Goal: Task Accomplishment & Management: Use online tool/utility

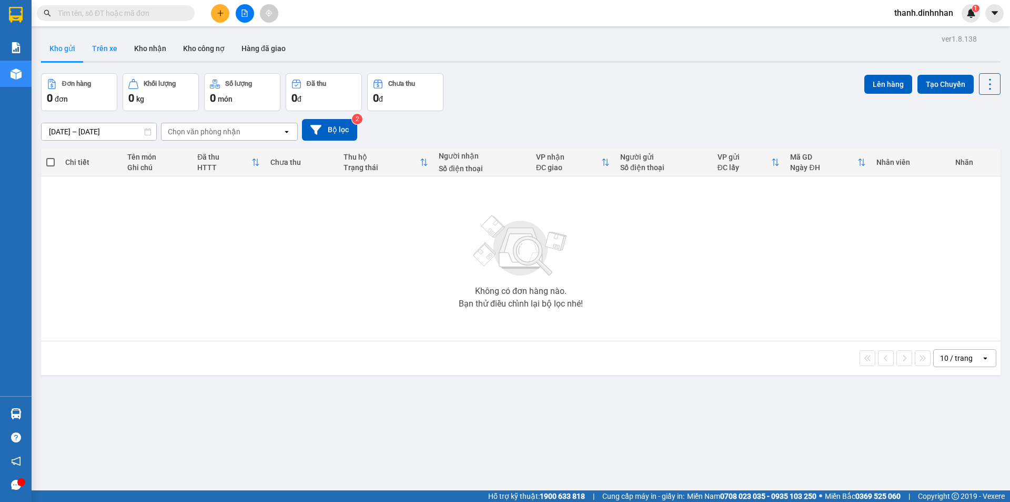
click at [109, 46] on button "Trên xe" at bounding box center [105, 48] width 42 height 25
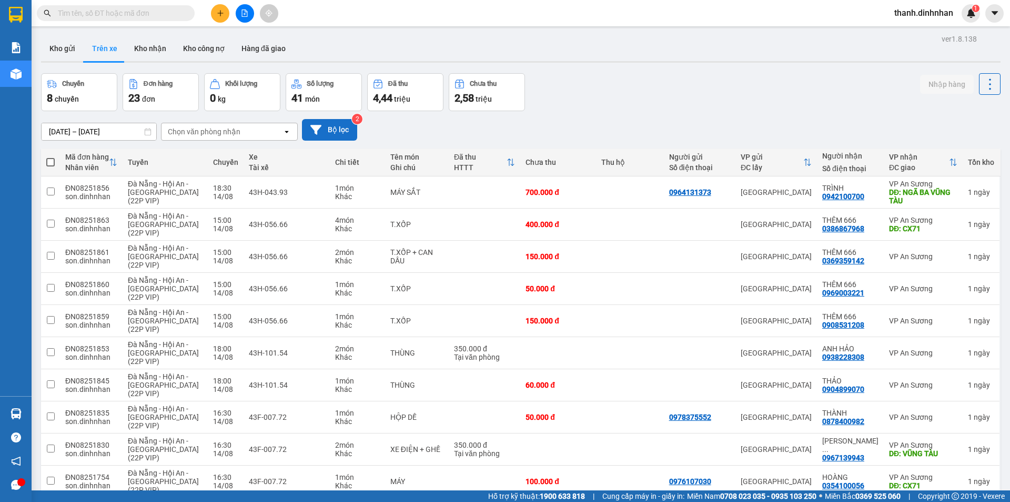
click at [337, 128] on button "Bộ lọc" at bounding box center [329, 130] width 55 height 22
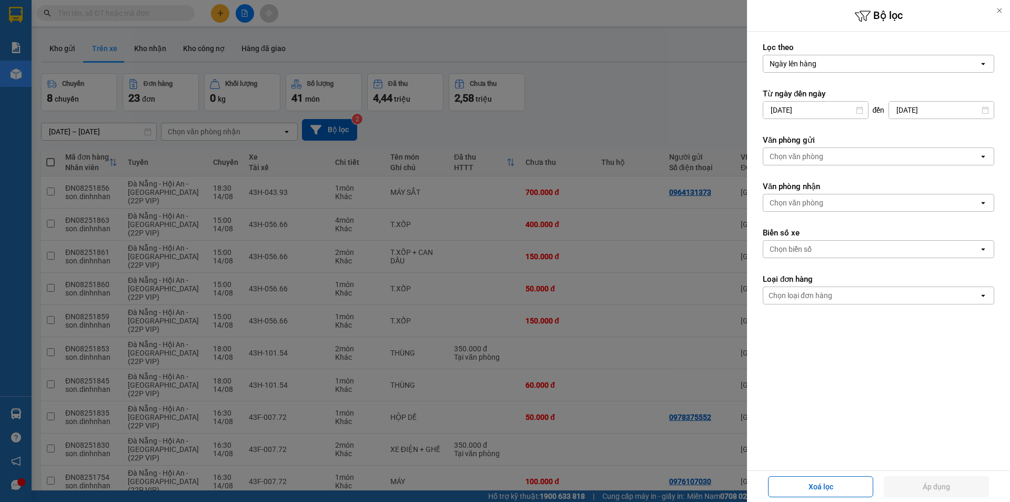
click at [850, 156] on div "Chọn văn phòng" at bounding box center [872, 156] width 216 height 17
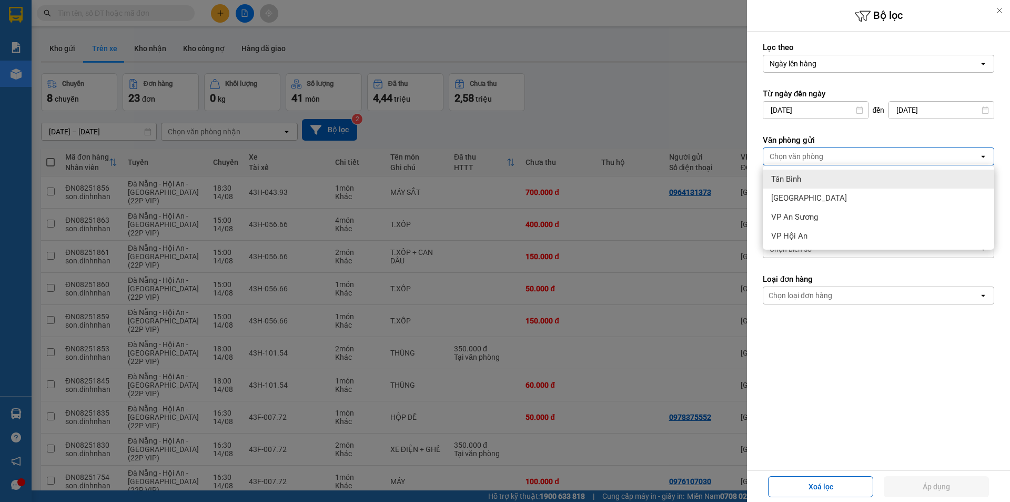
click at [820, 171] on div "Tân Bình" at bounding box center [879, 178] width 232 height 19
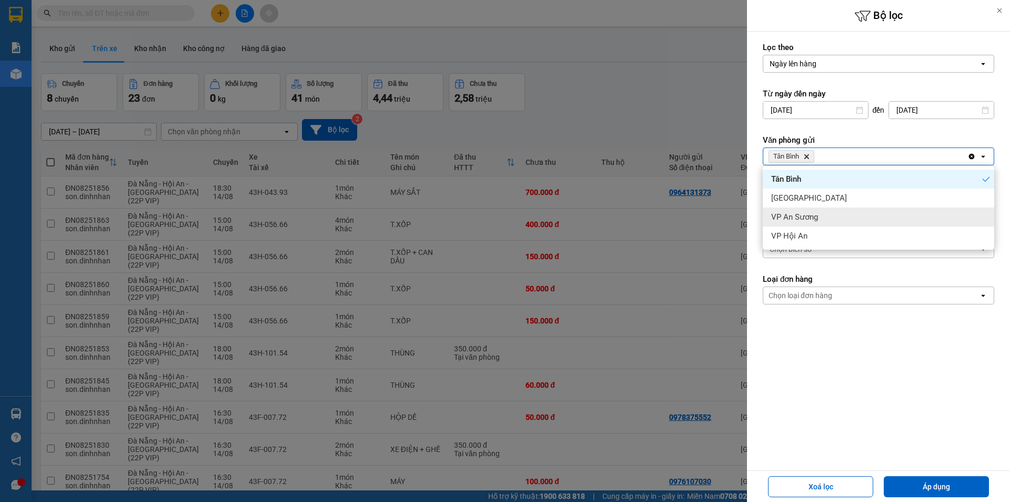
click at [808, 212] on span "VP An Sương" at bounding box center [795, 217] width 47 height 11
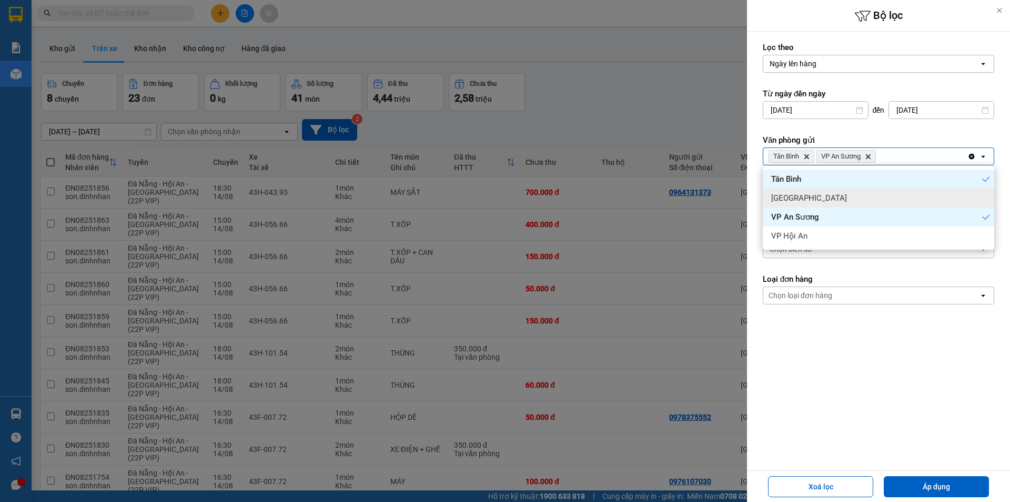
click at [818, 197] on div "[GEOGRAPHIC_DATA]" at bounding box center [879, 197] width 232 height 19
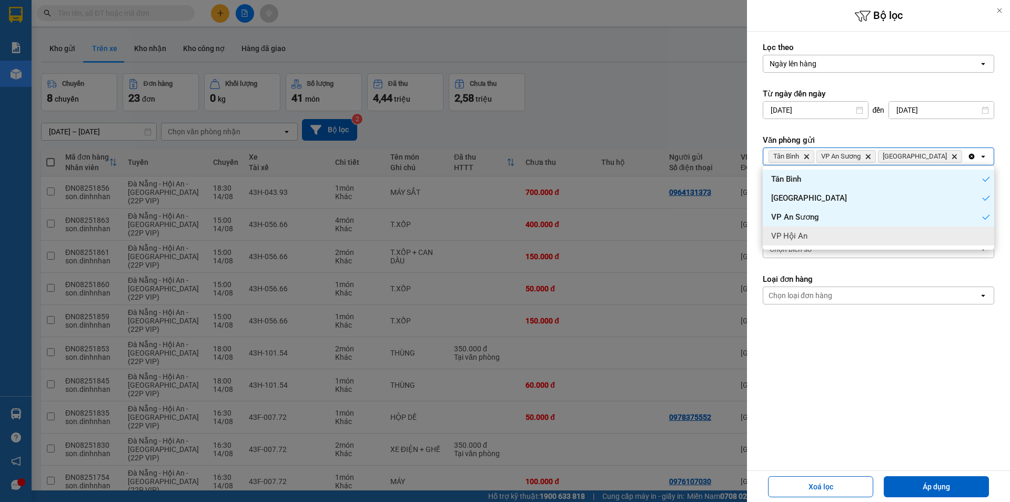
click at [800, 333] on form "Lọc theo Ngày lên hàng open Từ ngày đến [DATE] Press the down arrow key to inte…" at bounding box center [879, 220] width 232 height 357
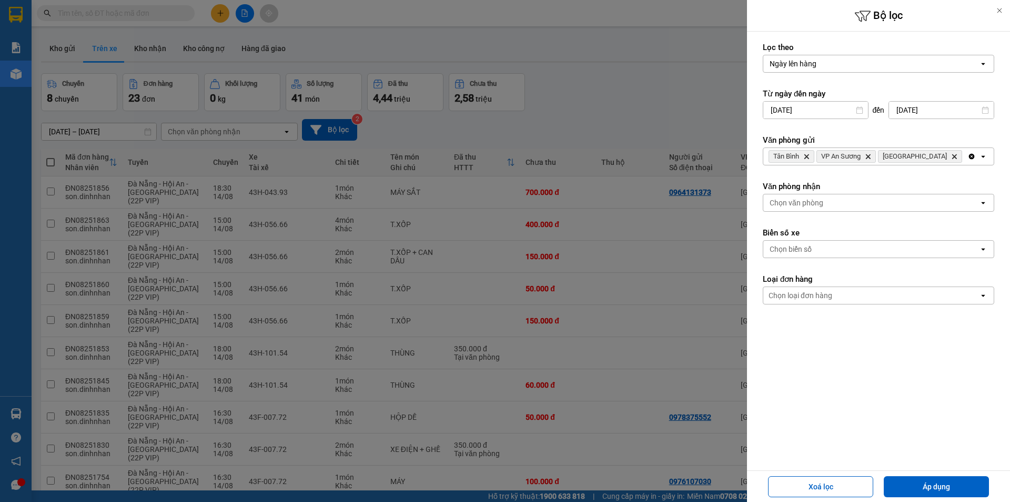
click at [816, 214] on form "Lọc theo Ngày lên hàng open Từ ngày đến [DATE] Press the down arrow key to inte…" at bounding box center [879, 220] width 232 height 357
click at [832, 207] on div "Chọn văn phòng" at bounding box center [872, 202] width 216 height 17
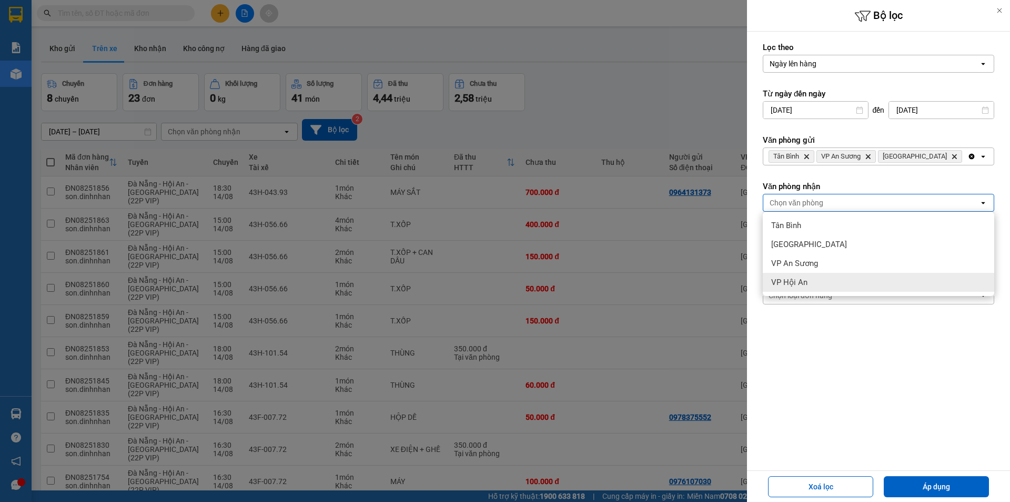
click at [806, 279] on span "VP Hội An" at bounding box center [790, 282] width 36 height 11
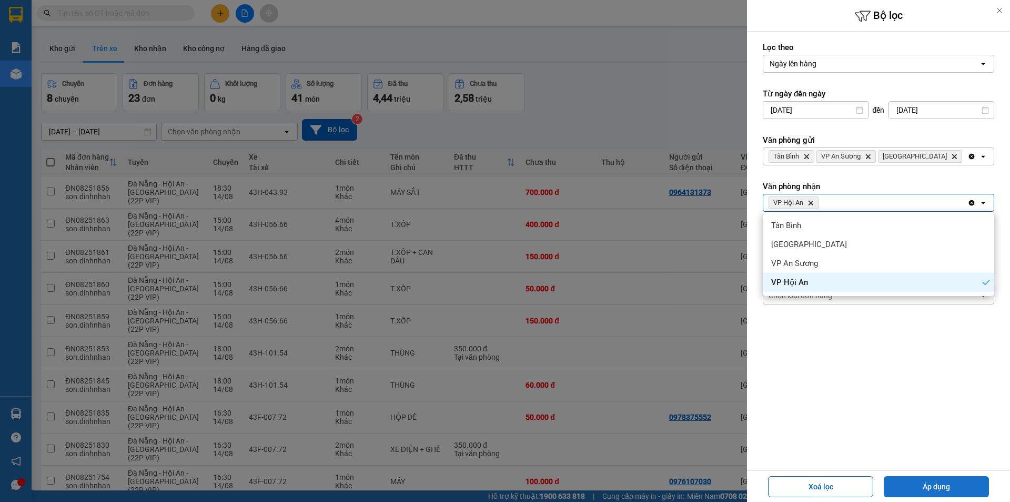
drag, startPoint x: 911, startPoint y: 493, endPoint x: 917, endPoint y: 482, distance: 13.2
click at [912, 492] on button "Áp dụng" at bounding box center [936, 486] width 105 height 21
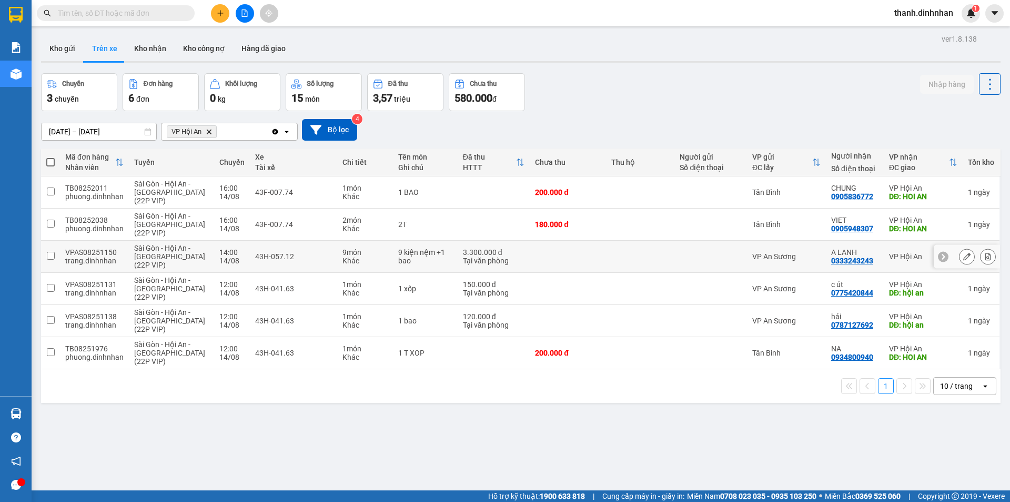
click at [854, 262] on div "0333243243" at bounding box center [853, 260] width 42 height 8
copy div "0333243243"
click at [119, 2] on div "Kết quả tìm kiếm ( 0 ) Bộ lọc No Data thanh.dinhnhan 1" at bounding box center [505, 13] width 1010 height 26
click at [850, 261] on div "0333243243" at bounding box center [853, 260] width 42 height 8
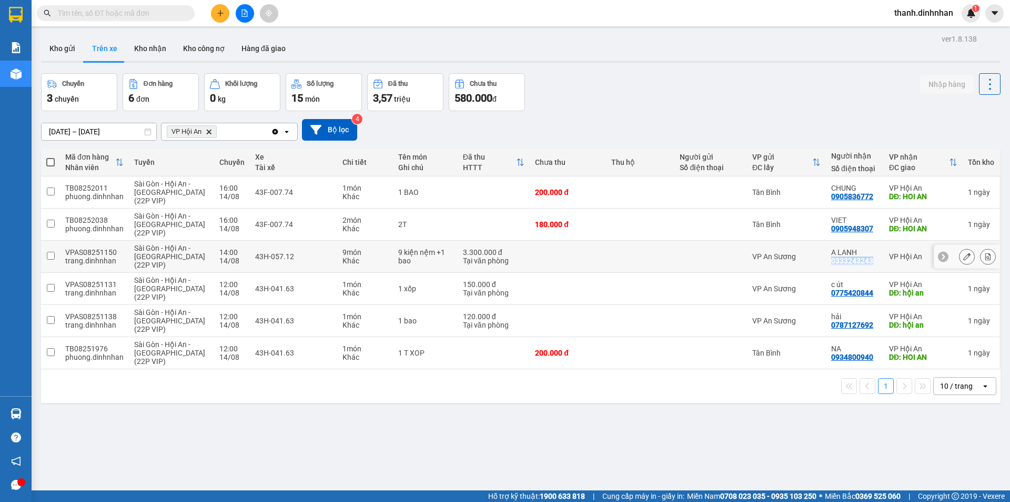
click at [850, 261] on div "0333243243" at bounding box center [853, 260] width 42 height 8
copy div "0333243243"
click at [165, 17] on input "text" at bounding box center [120, 13] width 124 height 12
paste input "0333243243"
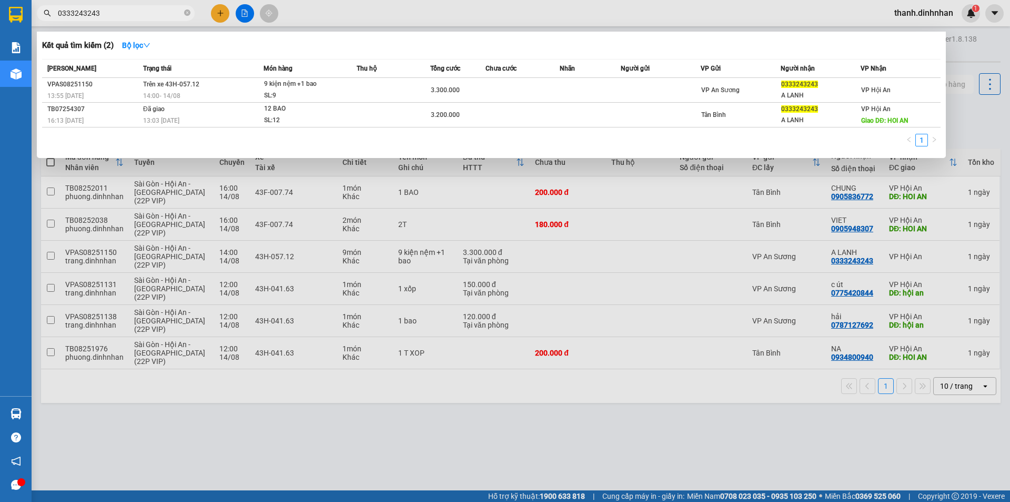
type input "0333243243"
click at [517, 477] on div at bounding box center [505, 251] width 1010 height 502
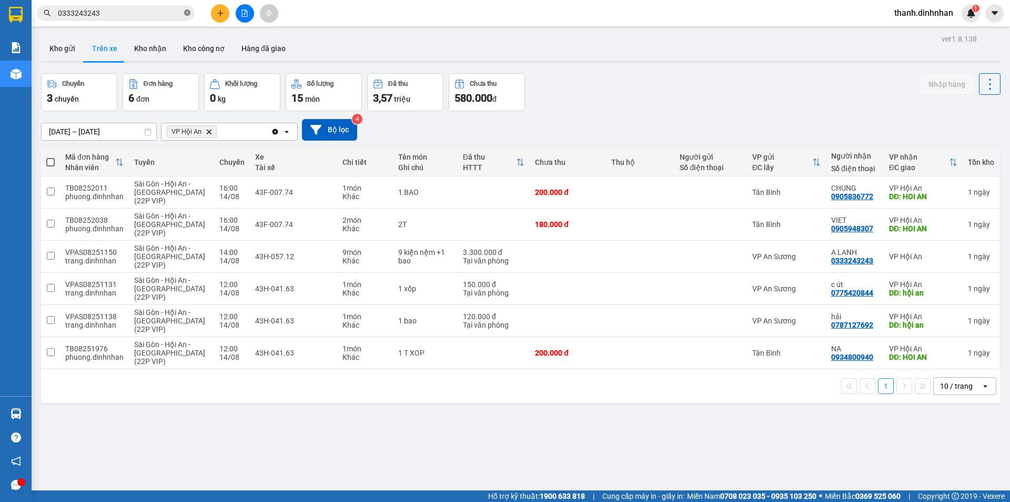
click at [185, 12] on icon "close-circle" at bounding box center [187, 12] width 6 height 6
click at [72, 47] on button "Kho gửi" at bounding box center [62, 48] width 43 height 25
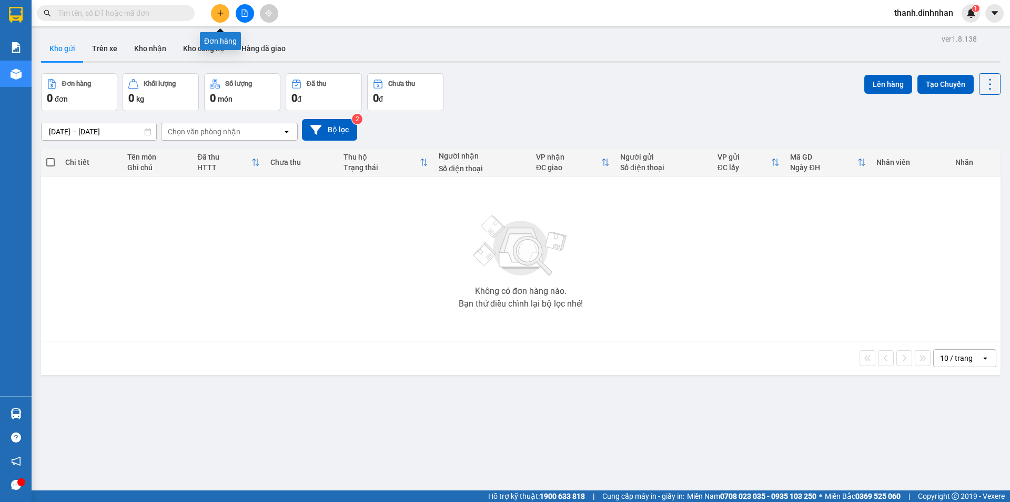
click at [217, 15] on icon "plus" at bounding box center [220, 12] width 7 height 7
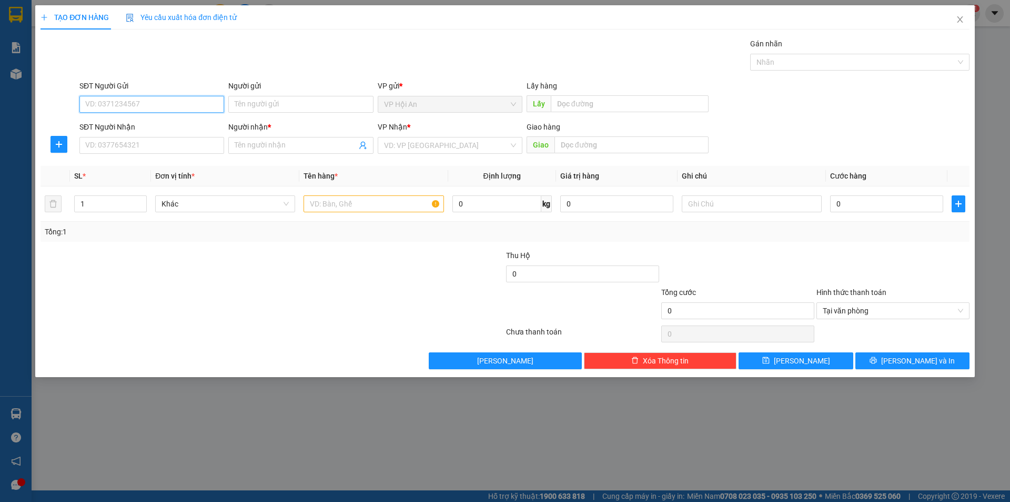
click at [151, 103] on input "SĐT Người Gửi" at bounding box center [151, 104] width 145 height 17
type input "0905559844"
click at [183, 145] on input "SĐT Người Nhận" at bounding box center [151, 145] width 145 height 17
type input "0989319656"
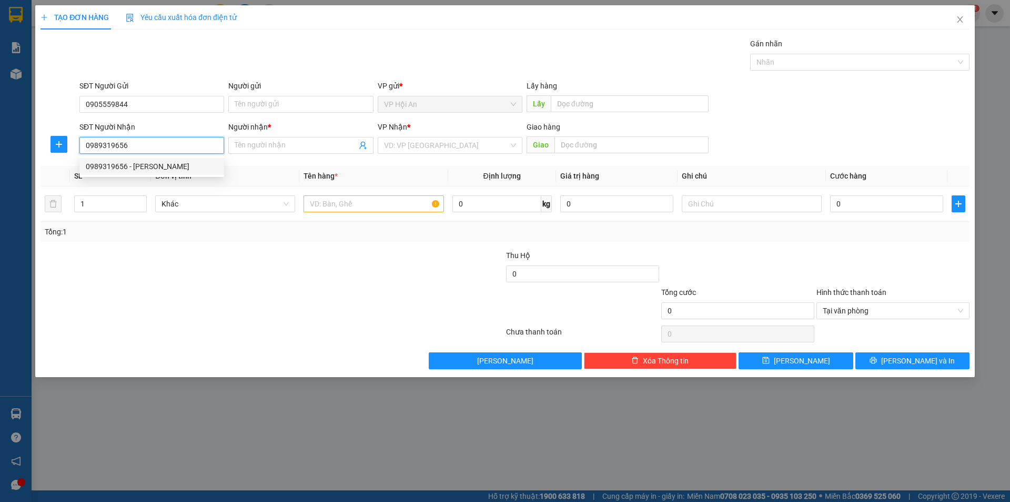
click at [196, 172] on div "0989319656 - [PERSON_NAME]" at bounding box center [152, 167] width 132 height 12
type input "[PERSON_NAME]"
type input "0989319656"
click at [361, 206] on input "text" at bounding box center [374, 203] width 140 height 17
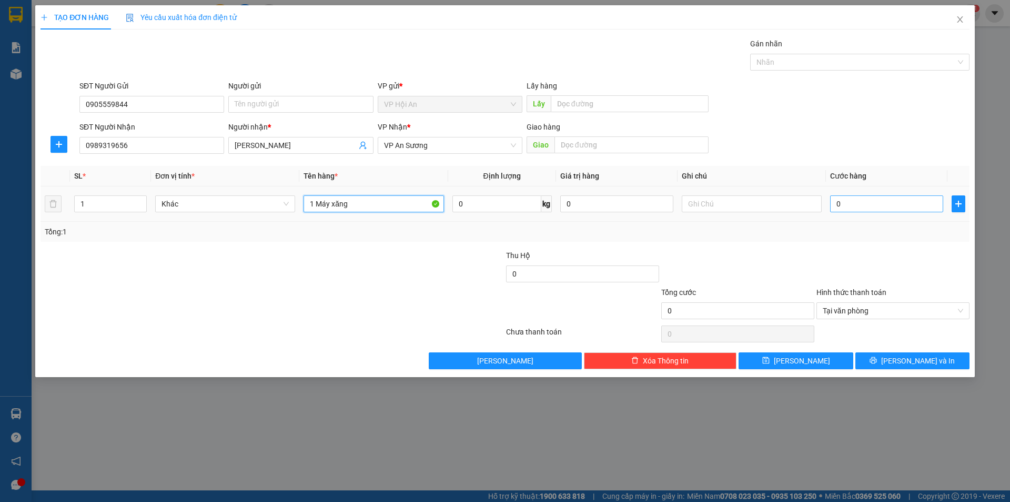
type input "1 Máy xăng"
click at [842, 199] on input "0" at bounding box center [886, 203] width 113 height 17
type input "2"
type input "20"
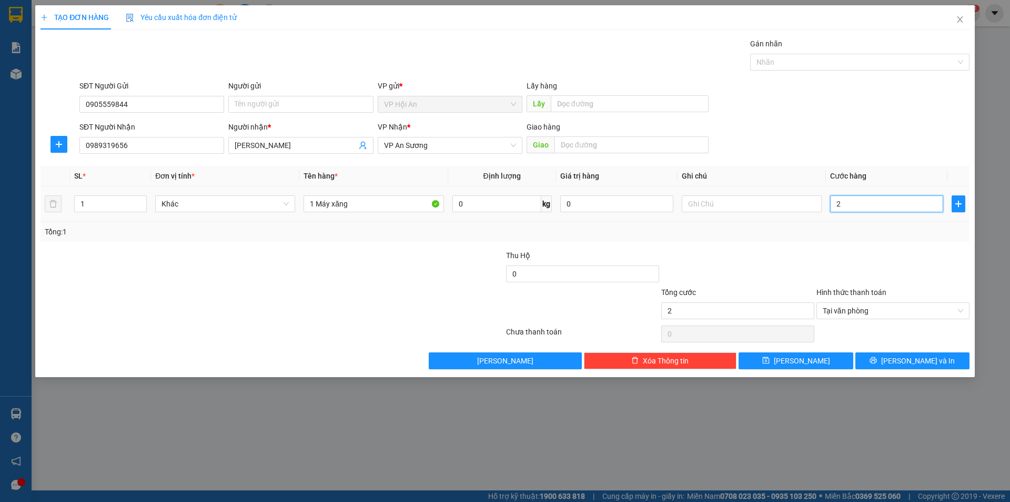
type input "20"
type input "200"
type input "2.000"
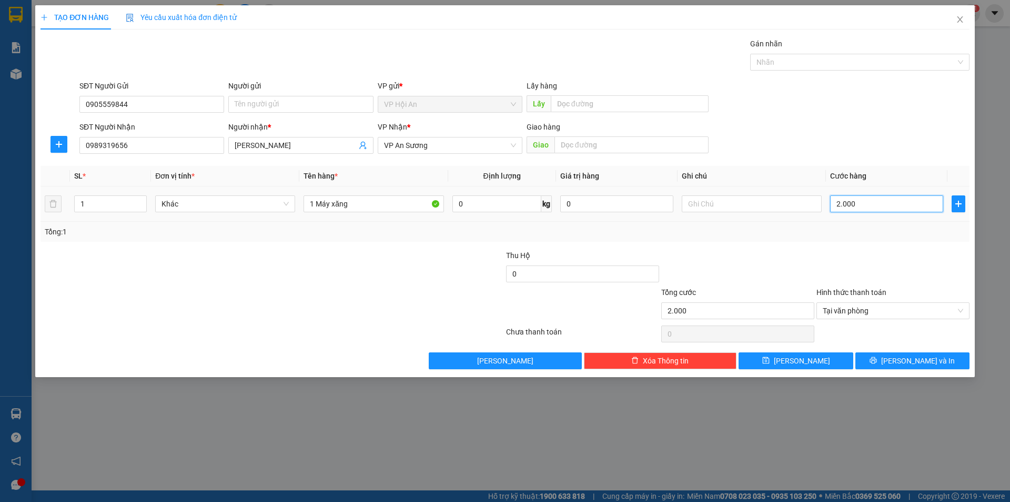
type input "20.000"
type input "200.000"
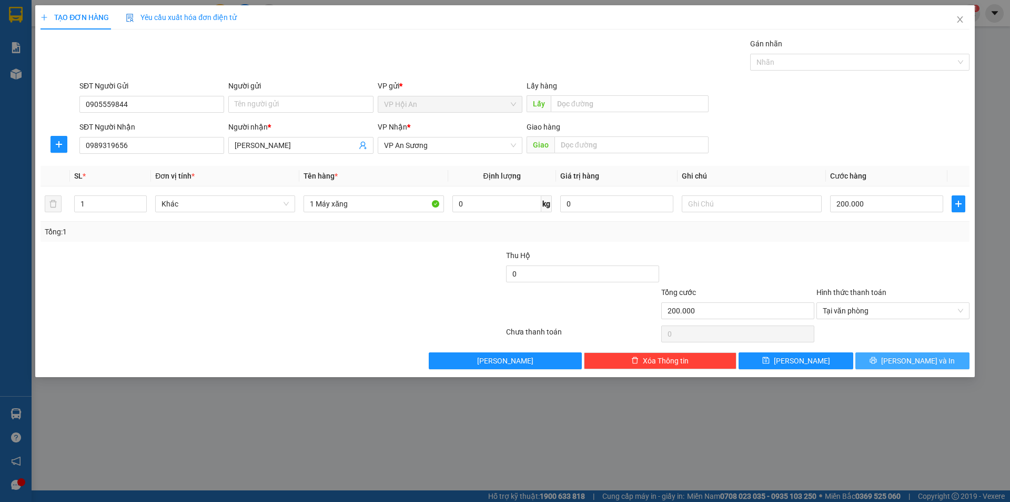
click at [913, 353] on button "[PERSON_NAME] và In" at bounding box center [913, 360] width 114 height 17
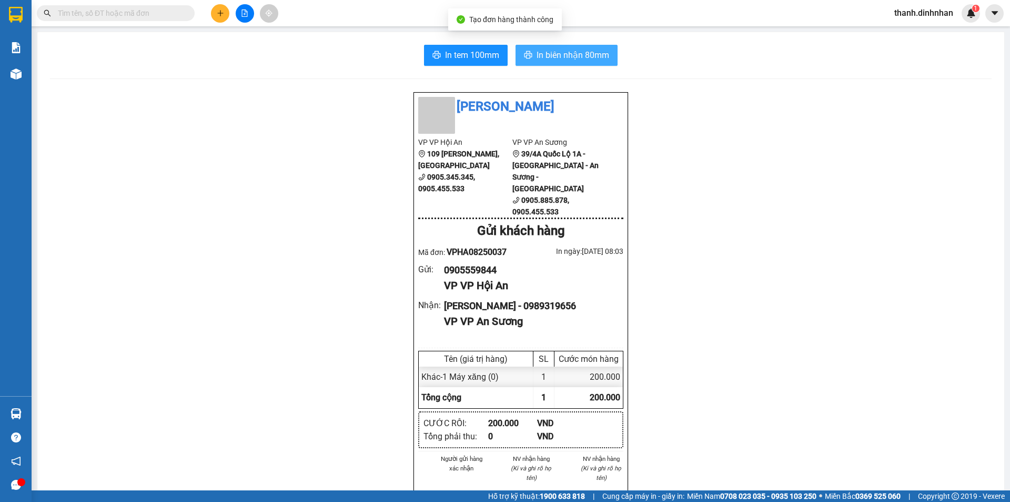
click at [594, 55] on span "In biên nhận 80mm" at bounding box center [573, 54] width 73 height 13
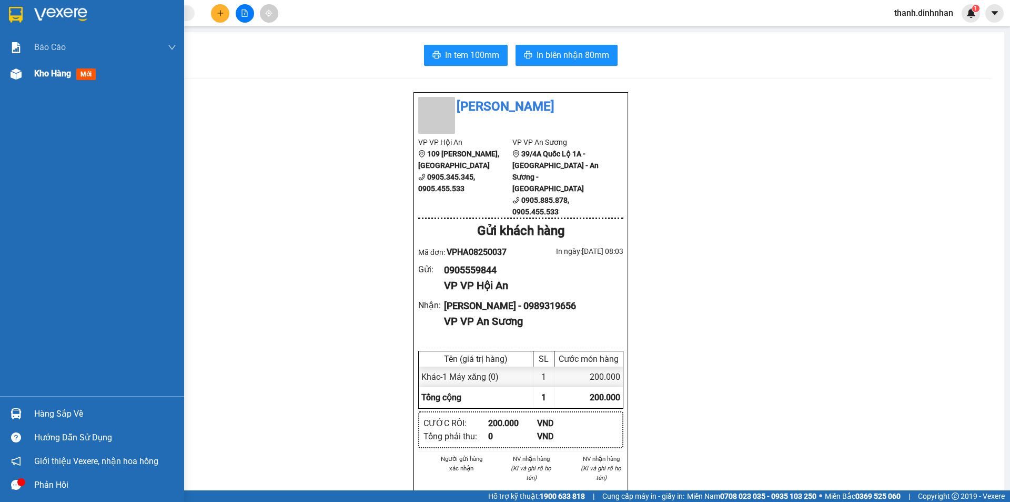
click at [35, 77] on span "Kho hàng" at bounding box center [52, 73] width 37 height 10
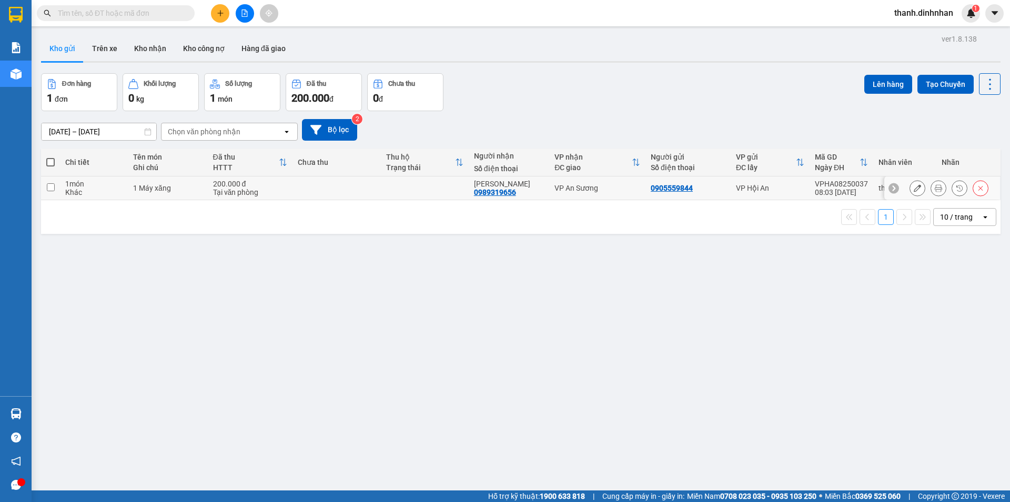
click at [489, 193] on div "0989319656" at bounding box center [495, 192] width 42 height 8
copy div "0989319656"
click at [150, 9] on input "text" at bounding box center [120, 13] width 124 height 12
paste input "0989319656"
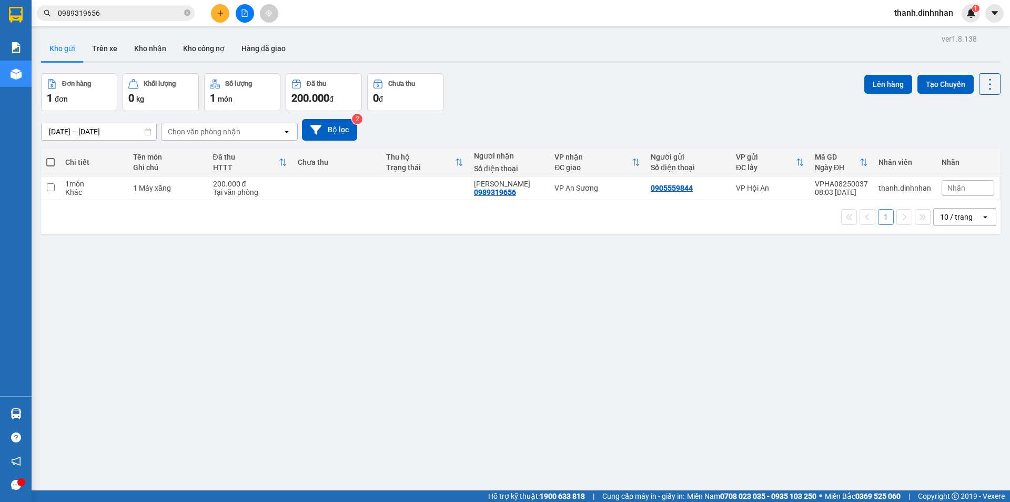
type input "0989319656"
click at [830, 407] on div "ver 1.8.138 Kho gửi Trên xe Kho nhận Kho công nợ Hàng đã giao Đơn hàng 1 đơn Kh…" at bounding box center [521, 283] width 968 height 502
click at [187, 8] on span at bounding box center [187, 13] width 6 height 10
click at [114, 44] on button "Trên xe" at bounding box center [105, 48] width 42 height 25
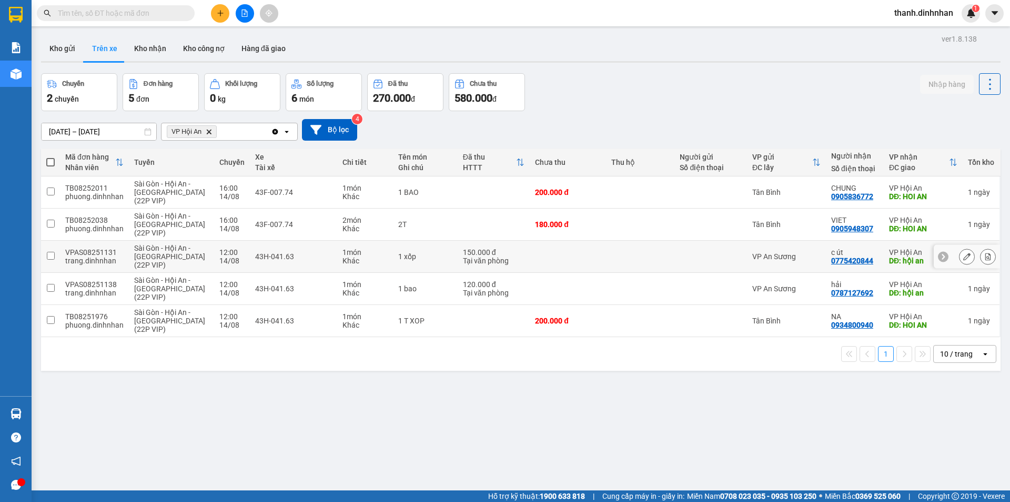
click at [49, 255] on input "checkbox" at bounding box center [51, 256] width 8 height 8
checkbox input "true"
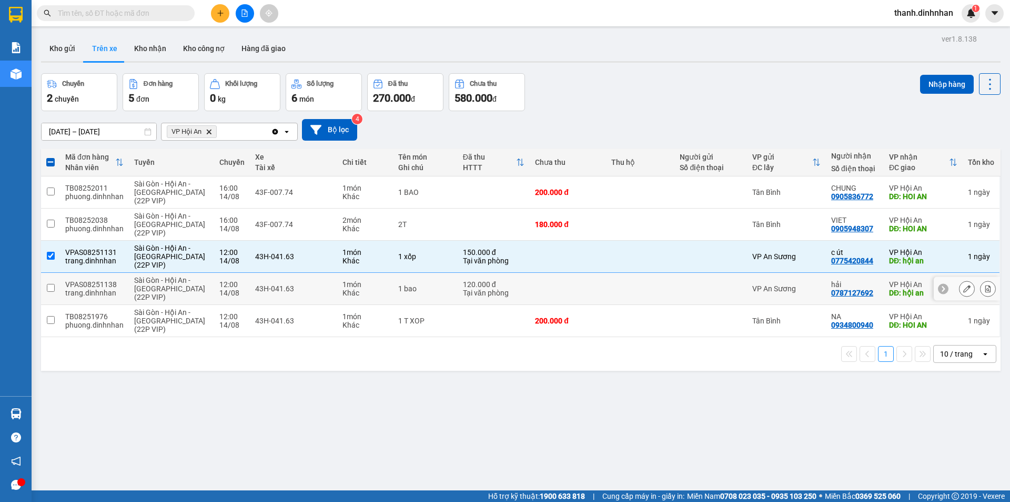
drag, startPoint x: 47, startPoint y: 288, endPoint x: 54, endPoint y: 311, distance: 23.6
click at [47, 288] on input "checkbox" at bounding box center [51, 288] width 8 height 8
checkbox input "true"
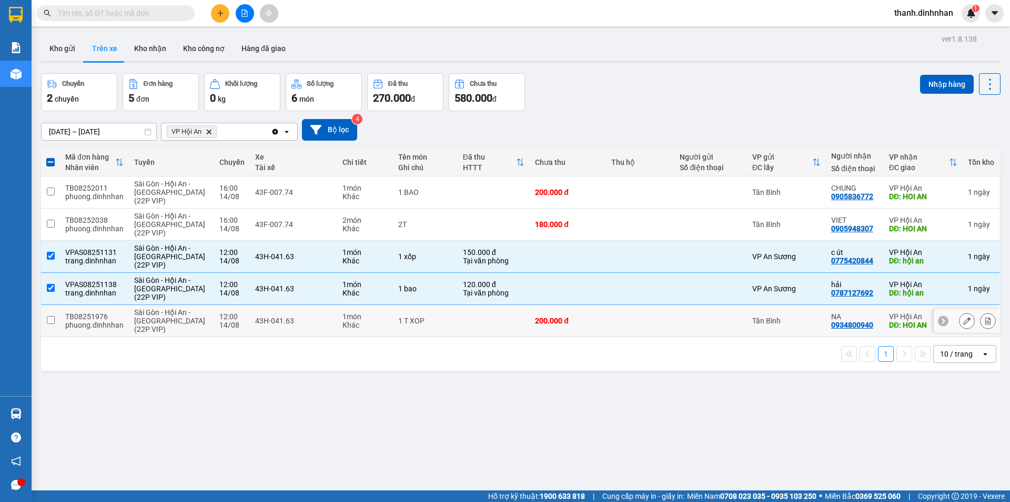
click at [51, 320] on input "checkbox" at bounding box center [51, 320] width 8 height 8
checkbox input "true"
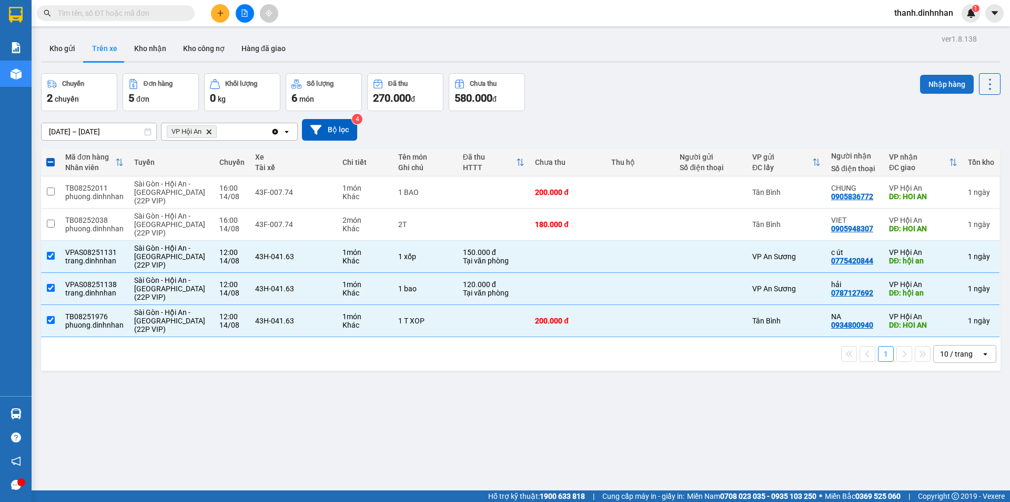
click at [924, 87] on button "Nhập hàng" at bounding box center [947, 84] width 54 height 19
checkbox input "false"
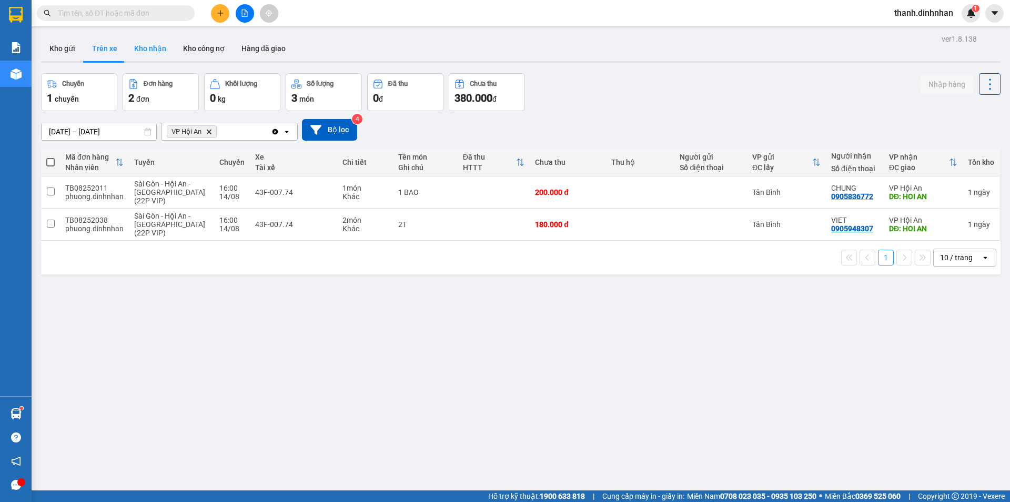
click at [152, 55] on button "Kho nhận" at bounding box center [150, 48] width 49 height 25
type input "[DATE] – [DATE]"
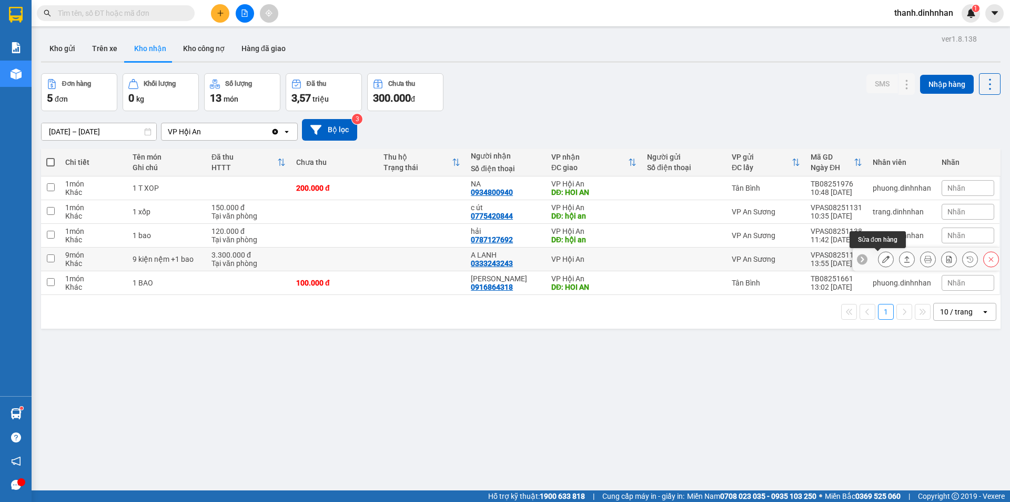
click at [883, 259] on icon at bounding box center [886, 258] width 7 height 7
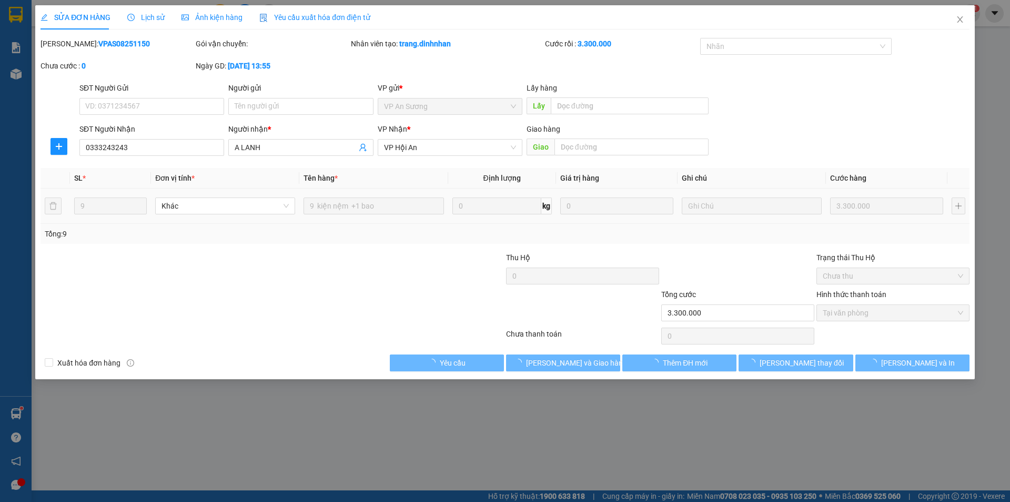
type input "0333243243"
type input "A LANH"
type input "3.300.000"
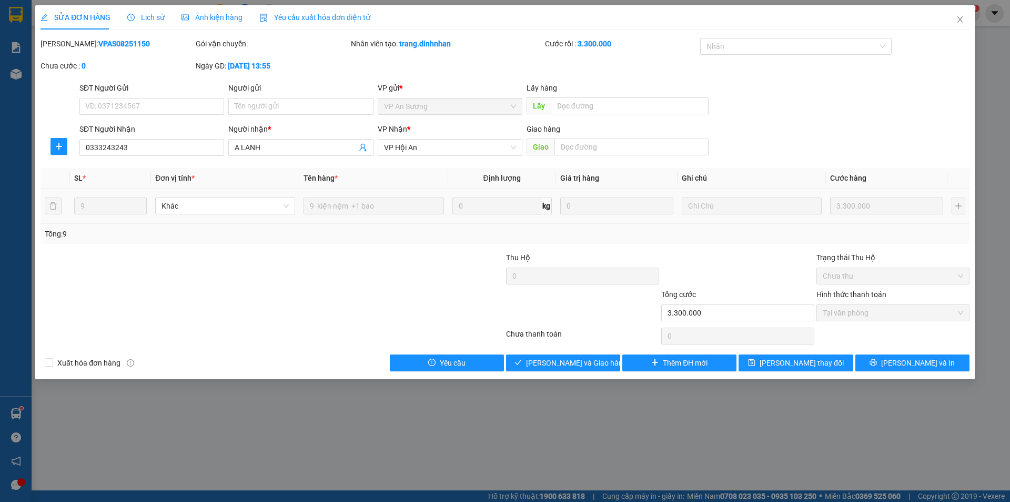
click at [138, 17] on span "Lịch sử" at bounding box center [145, 17] width 37 height 8
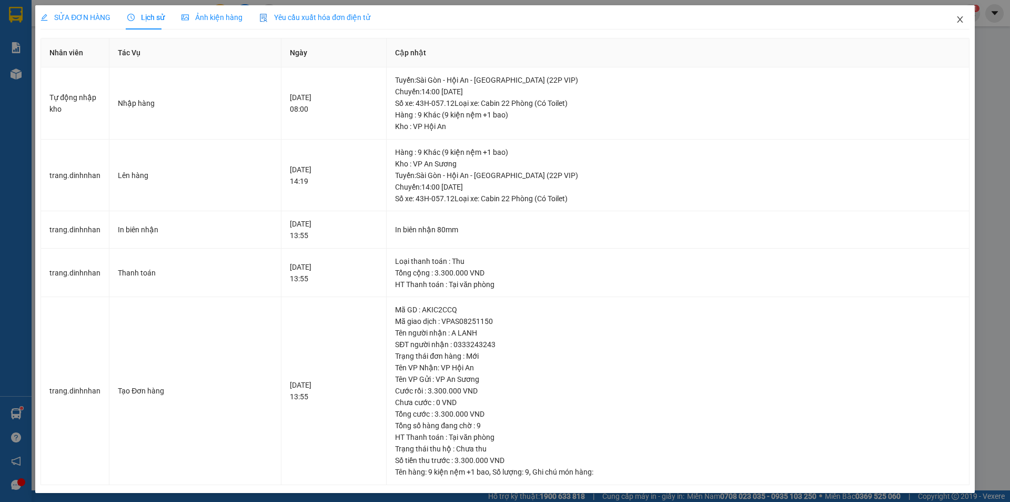
click at [956, 21] on icon "close" at bounding box center [960, 19] width 8 height 8
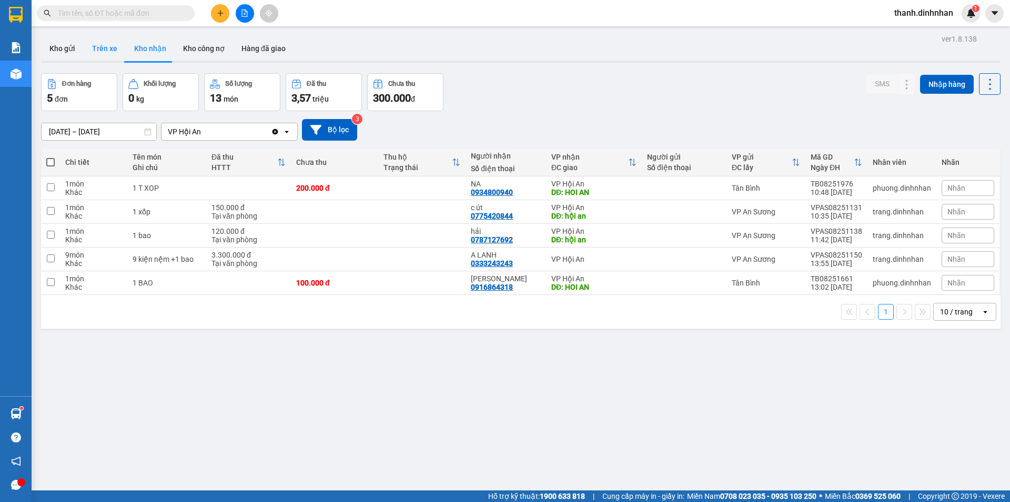
click at [97, 49] on button "Trên xe" at bounding box center [105, 48] width 42 height 25
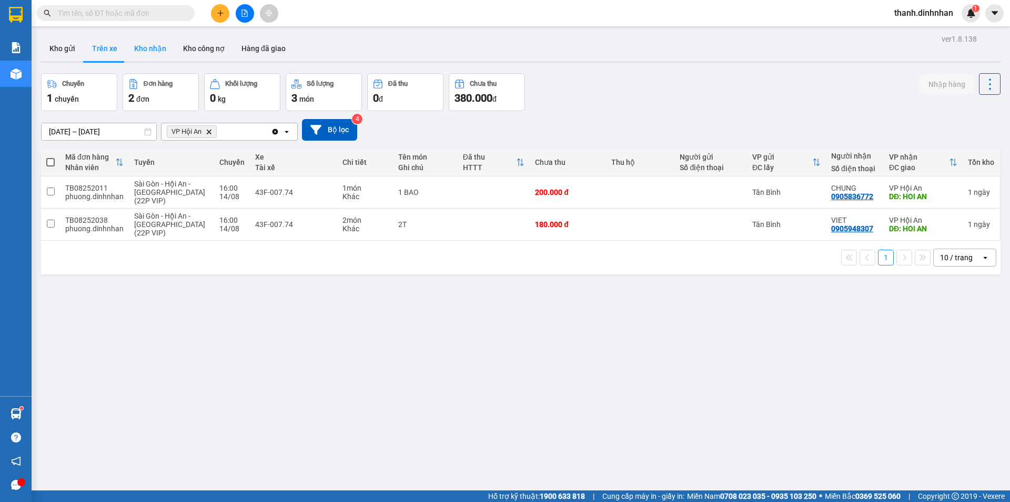
click at [151, 49] on button "Kho nhận" at bounding box center [150, 48] width 49 height 25
type input "[DATE] – [DATE]"
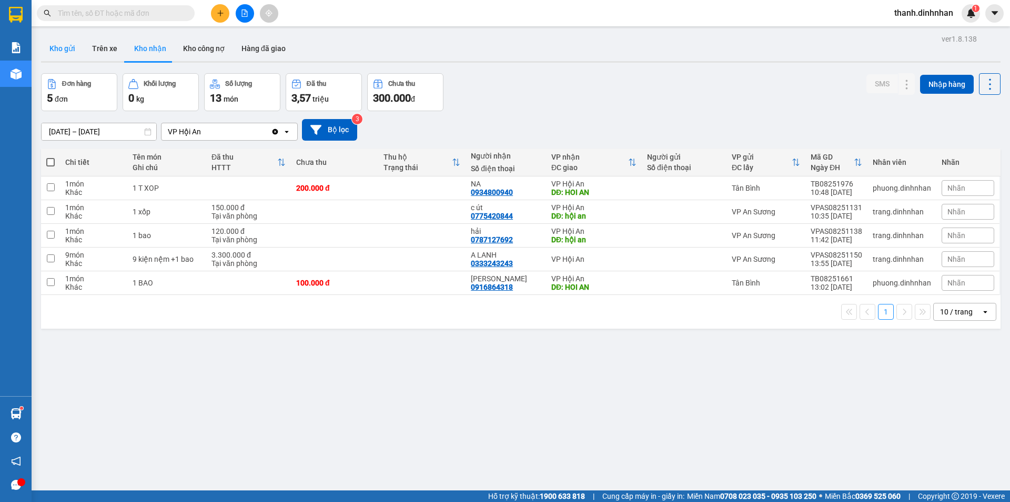
click at [73, 52] on button "Kho gửi" at bounding box center [62, 48] width 43 height 25
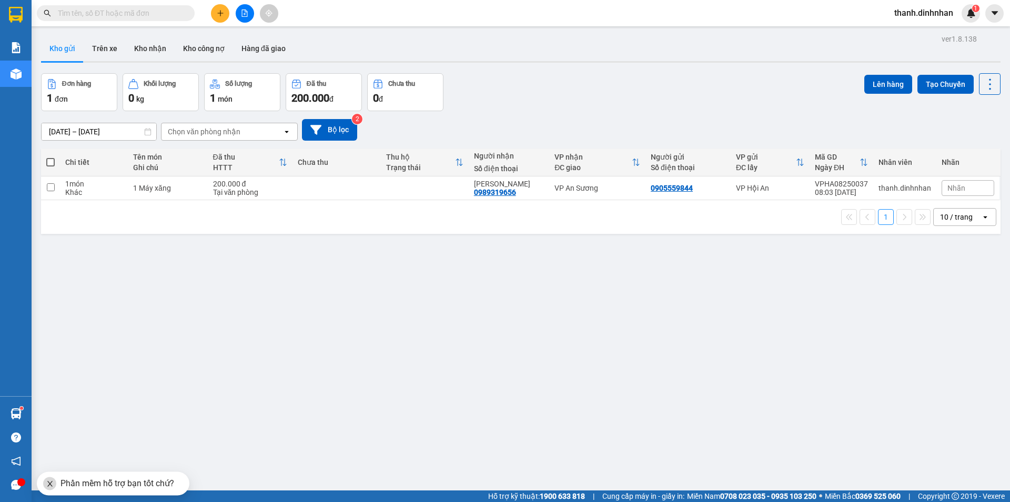
click at [49, 485] on icon "close" at bounding box center [49, 482] width 7 height 7
click at [139, 48] on button "Kho nhận" at bounding box center [150, 48] width 49 height 25
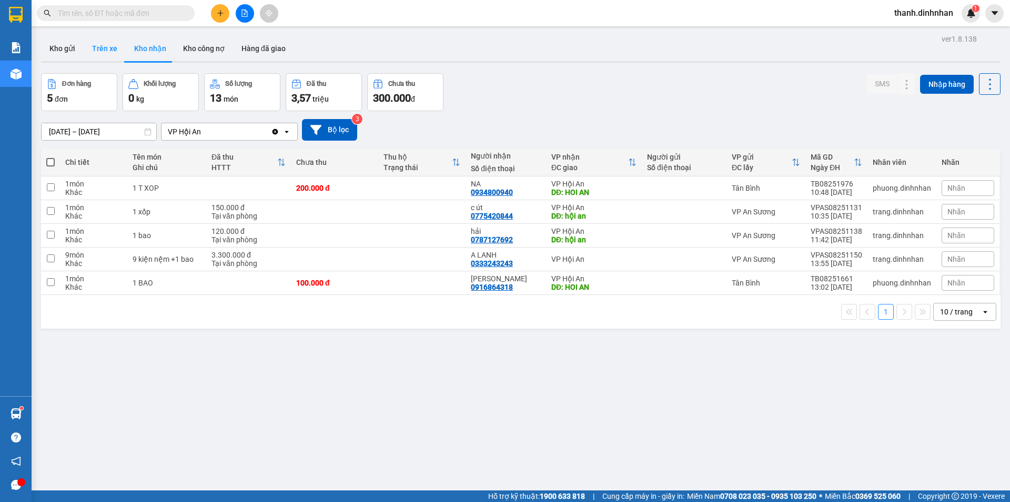
click at [95, 48] on button "Trên xe" at bounding box center [105, 48] width 42 height 25
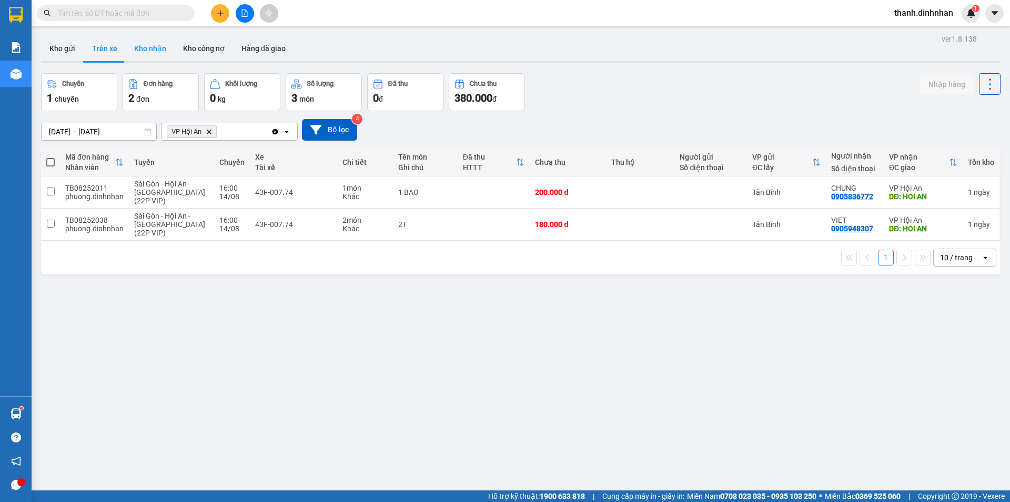
click at [153, 54] on button "Kho nhận" at bounding box center [150, 48] width 49 height 25
type input "[DATE] – [DATE]"
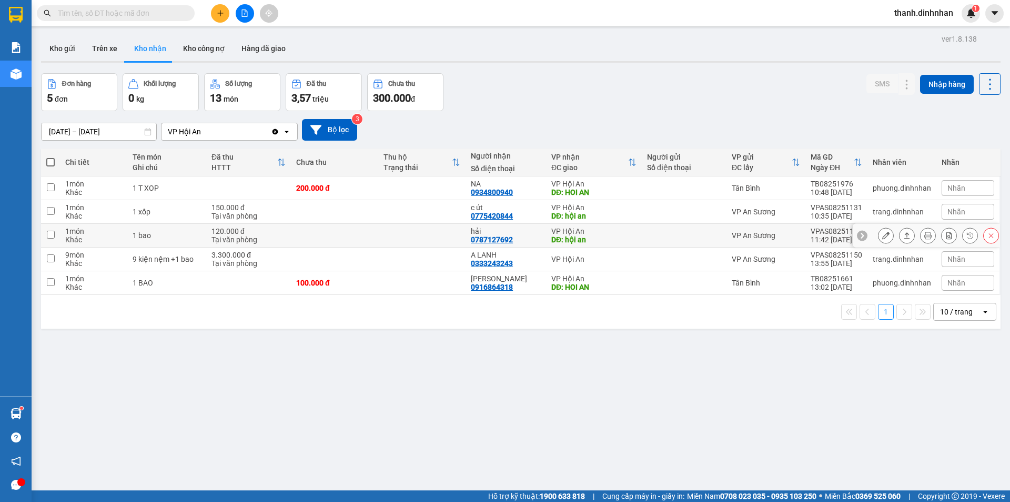
click at [494, 240] on div "0787127692" at bounding box center [492, 239] width 42 height 8
copy div "0787127692"
click at [120, 4] on div "Kết quả tìm kiếm ( 3 ) Bộ lọc Mã ĐH Trạng thái Món hàng Thu hộ Tổng cước Chưa c…" at bounding box center [102, 13] width 205 height 18
click at [501, 237] on div "0787127692" at bounding box center [492, 239] width 42 height 8
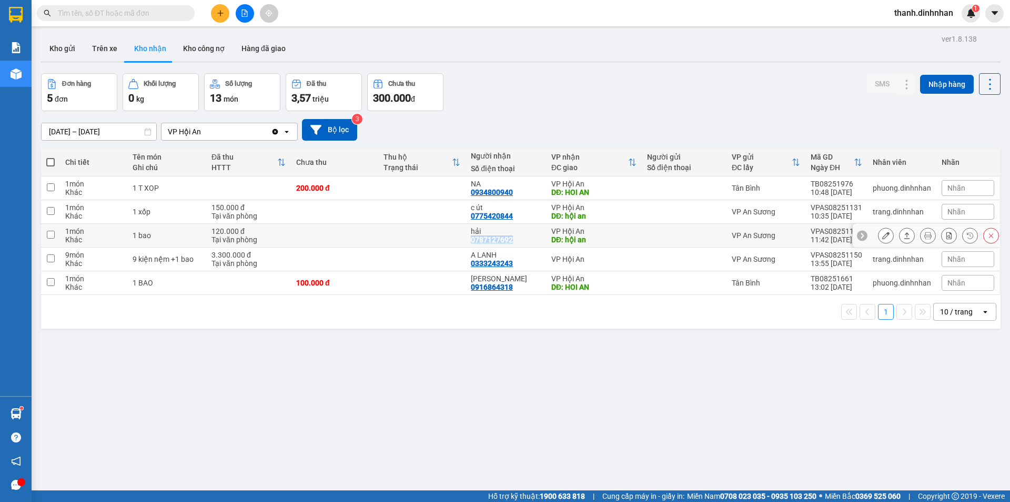
click at [501, 237] on div "0787127692" at bounding box center [492, 239] width 42 height 8
copy div "0787127692"
click at [141, 16] on input "text" at bounding box center [120, 13] width 124 height 12
paste input "0787127692"
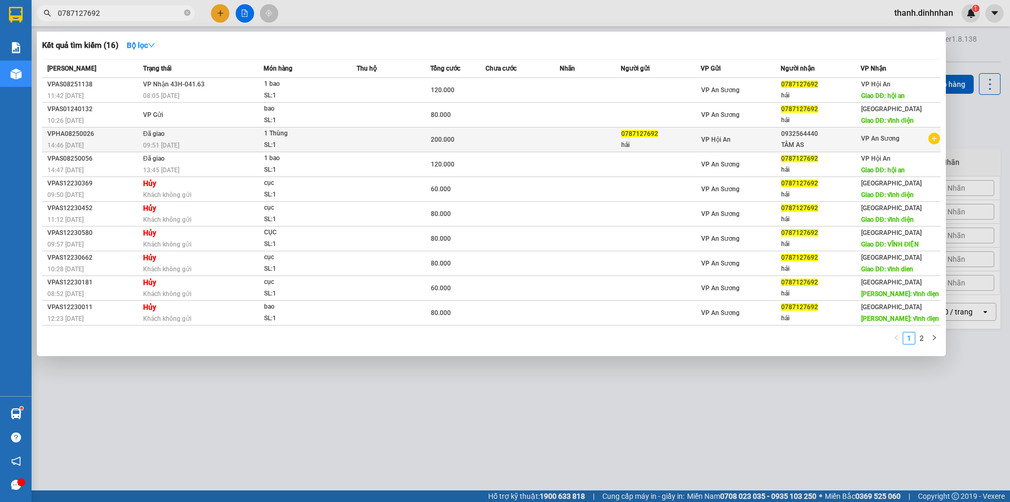
type input "0787127692"
click at [662, 136] on div "0787127692" at bounding box center [661, 133] width 79 height 11
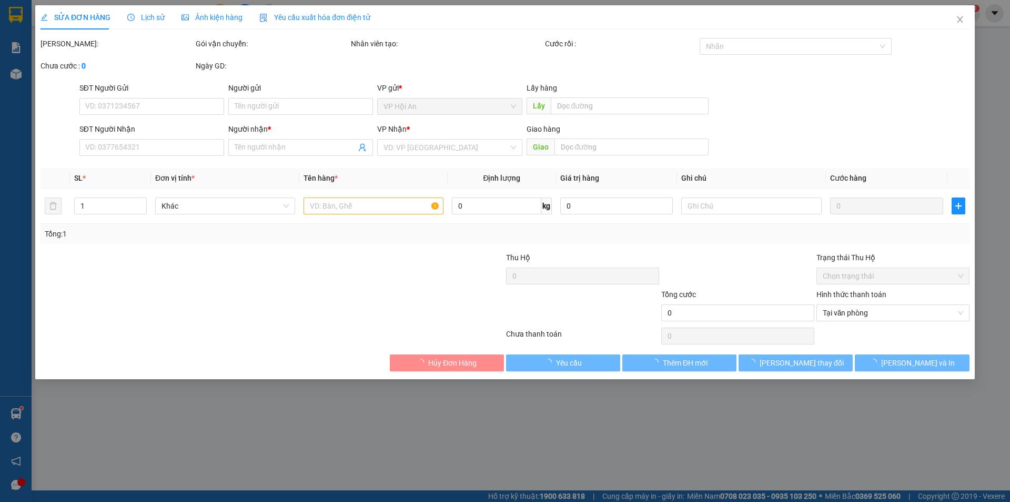
type input "0787127692"
type input "hải"
type input "0932564440"
type input "TÂM AS"
type input "200.000"
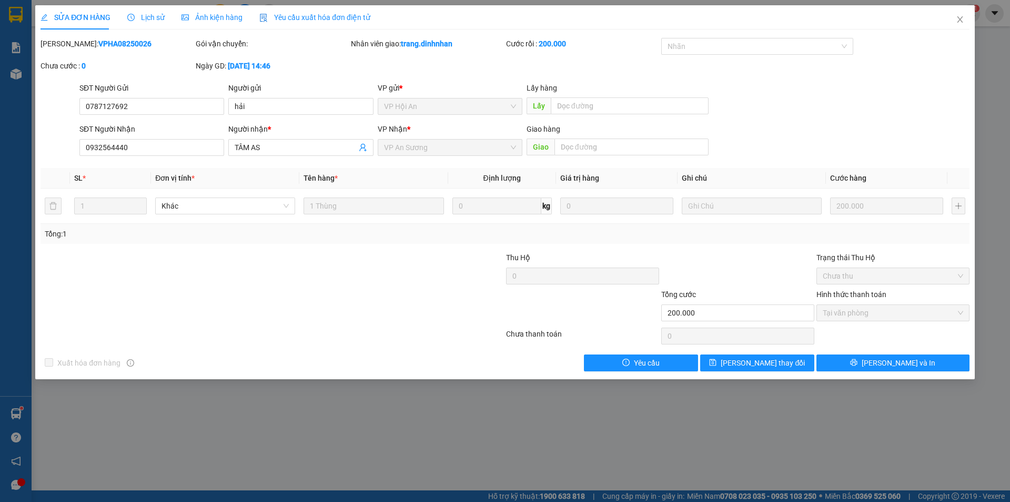
click at [134, 21] on span "Lịch sử" at bounding box center [145, 17] width 37 height 8
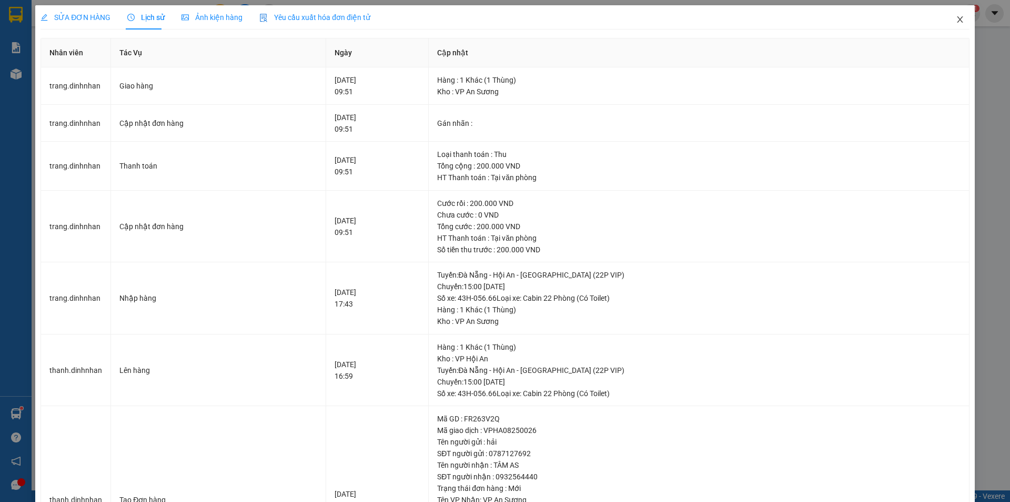
click at [957, 19] on icon "close" at bounding box center [960, 19] width 6 height 6
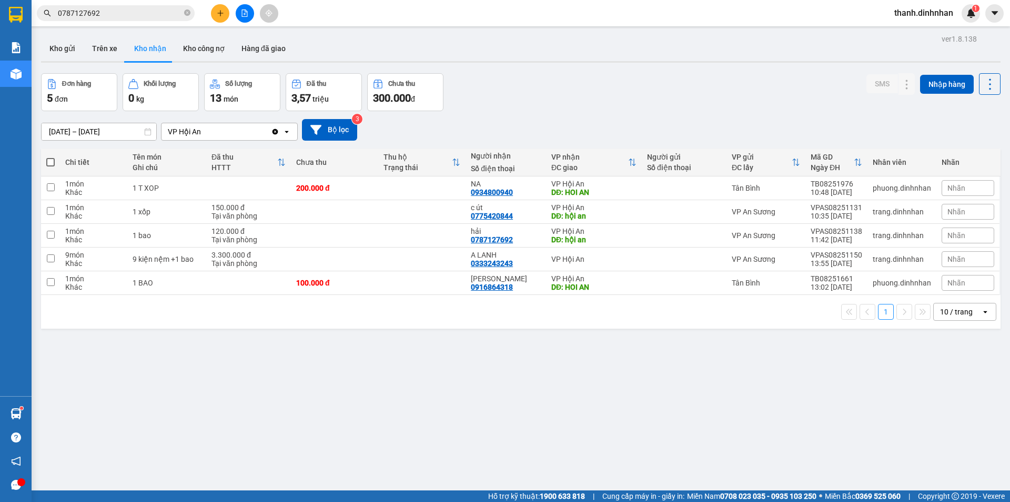
click at [155, 18] on input "0787127692" at bounding box center [120, 13] width 124 height 12
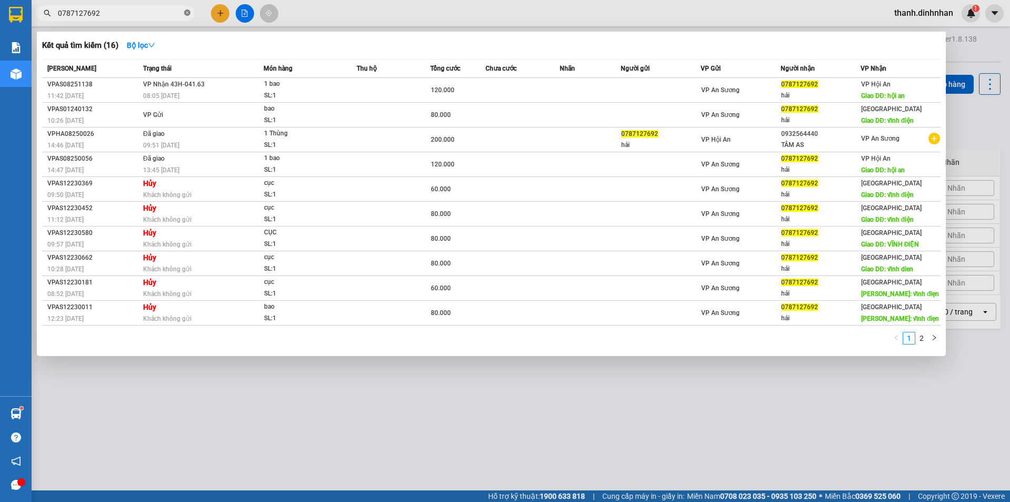
click at [188, 11] on icon "close-circle" at bounding box center [187, 12] width 6 height 6
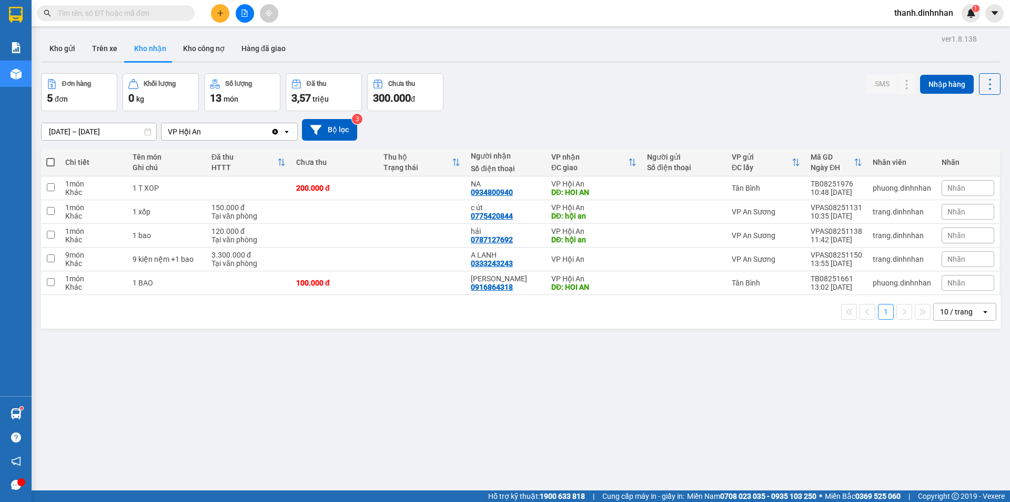
click at [135, 8] on input "text" at bounding box center [120, 13] width 124 height 12
click at [492, 287] on div "0916864318" at bounding box center [492, 287] width 42 height 8
click at [478, 346] on div "ver 1.8.138 Kho gửi Trên xe Kho nhận Kho công nợ Hàng đã giao Đơn hàng 5 đơn Kh…" at bounding box center [521, 283] width 968 height 502
click at [104, 49] on button "Trên xe" at bounding box center [105, 48] width 42 height 25
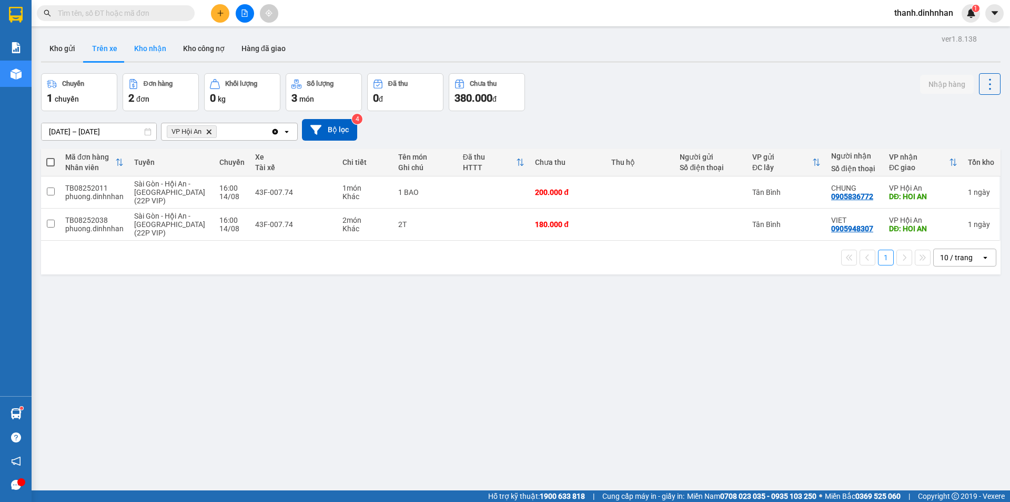
click at [146, 49] on button "Kho nhận" at bounding box center [150, 48] width 49 height 25
type input "[DATE] – [DATE]"
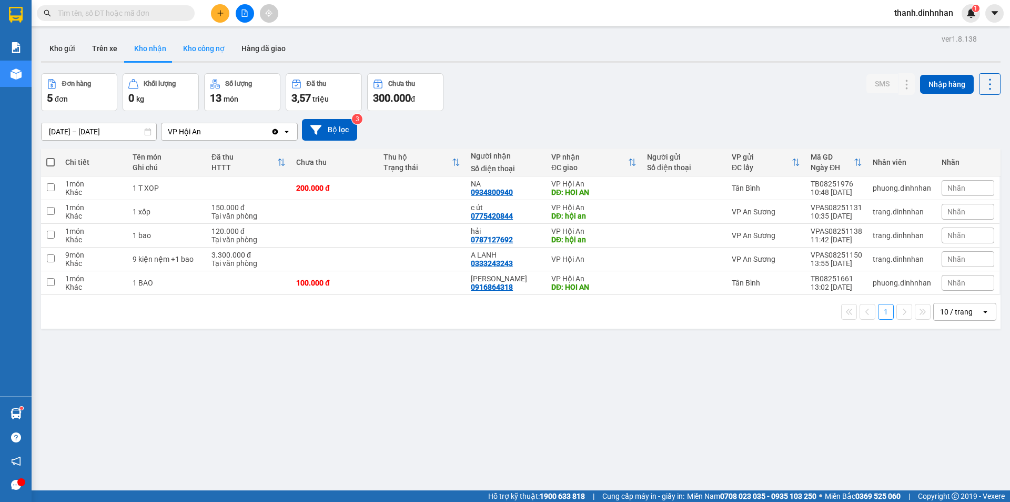
click at [212, 51] on button "Kho công nợ" at bounding box center [204, 48] width 58 height 25
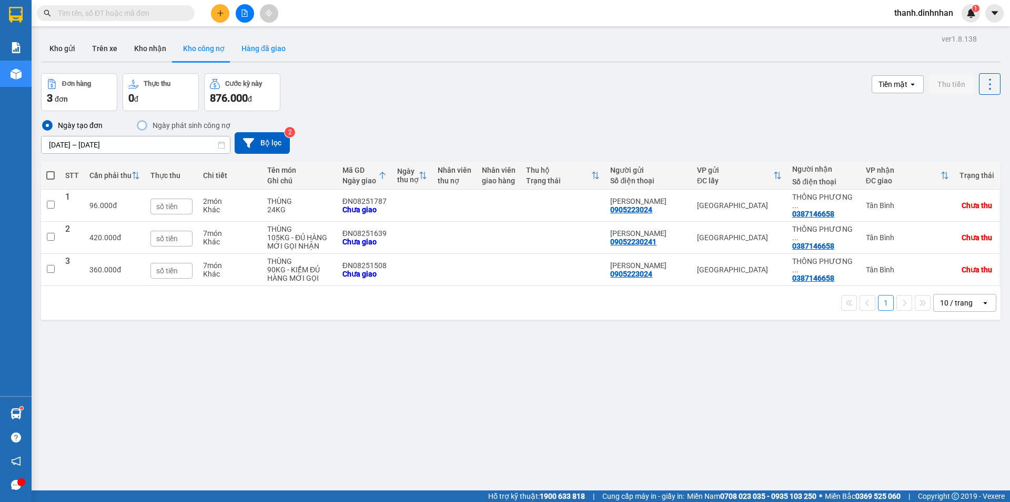
click at [264, 54] on button "Hàng đã giao" at bounding box center [263, 48] width 61 height 25
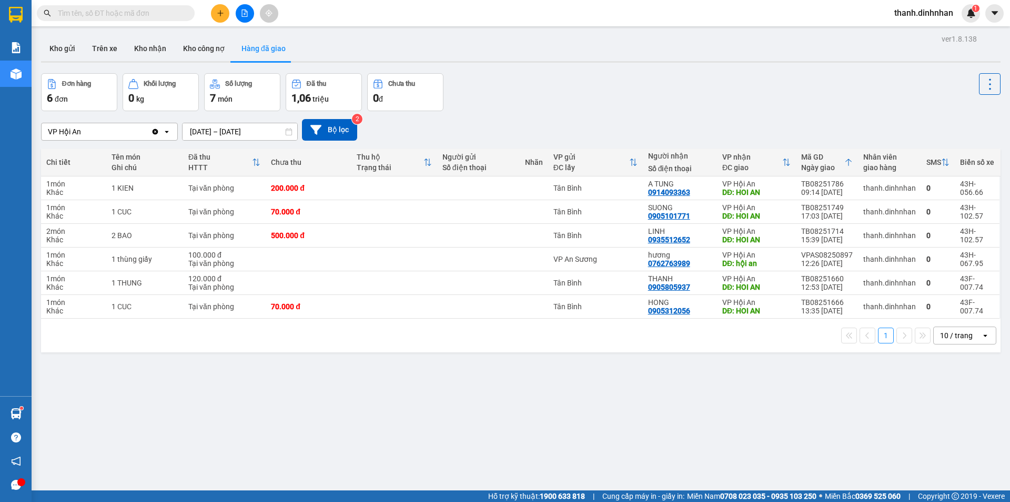
click at [200, 128] on input "[DATE] – [DATE]" at bounding box center [240, 131] width 115 height 17
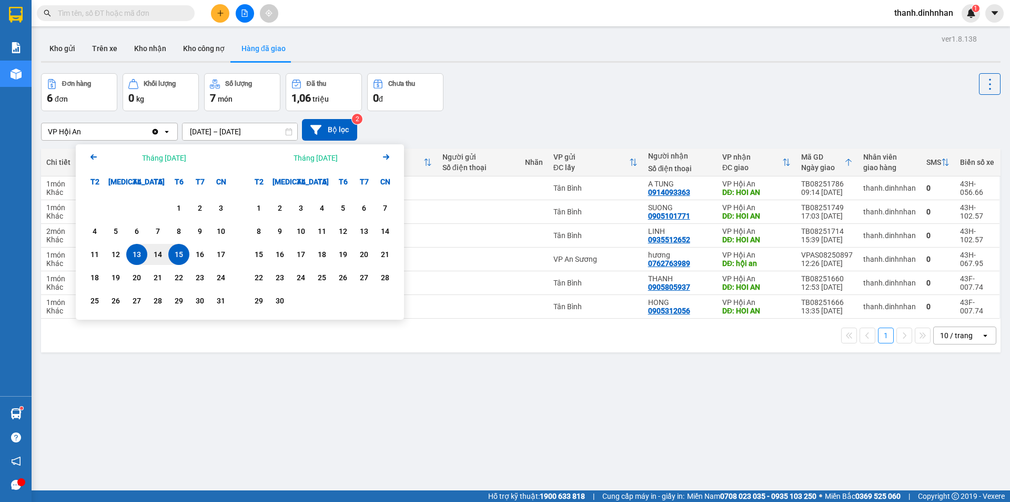
click at [174, 257] on div "15" at bounding box center [179, 254] width 15 height 13
type input "[DATE] – [DATE]"
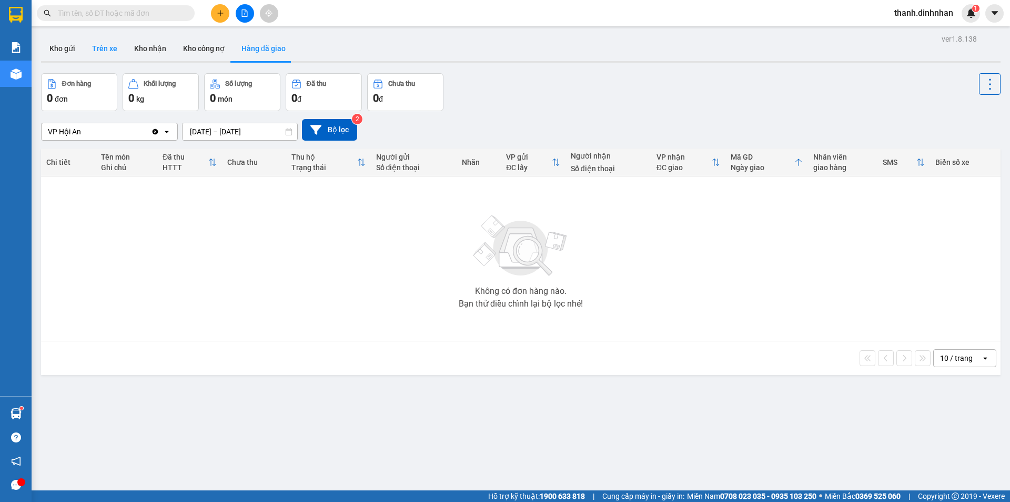
click at [108, 49] on button "Trên xe" at bounding box center [105, 48] width 42 height 25
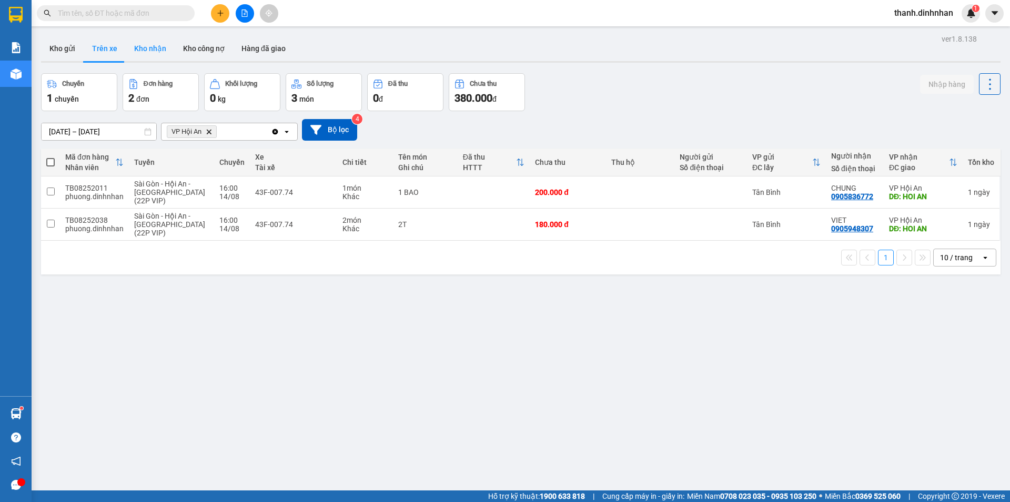
click at [136, 44] on button "Kho nhận" at bounding box center [150, 48] width 49 height 25
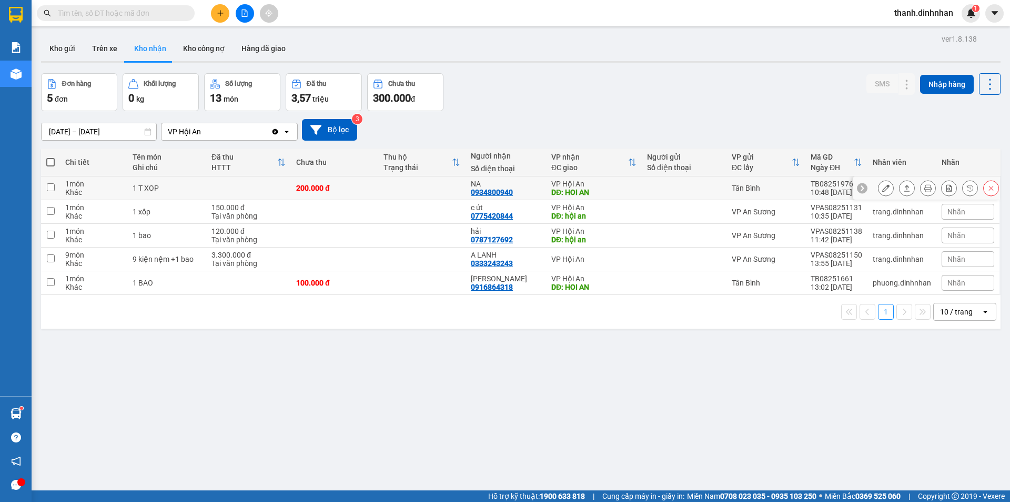
click at [508, 191] on div "0934800940" at bounding box center [492, 192] width 42 height 8
copy div "0934800940"
click at [476, 214] on div "0775420844" at bounding box center [492, 216] width 42 height 8
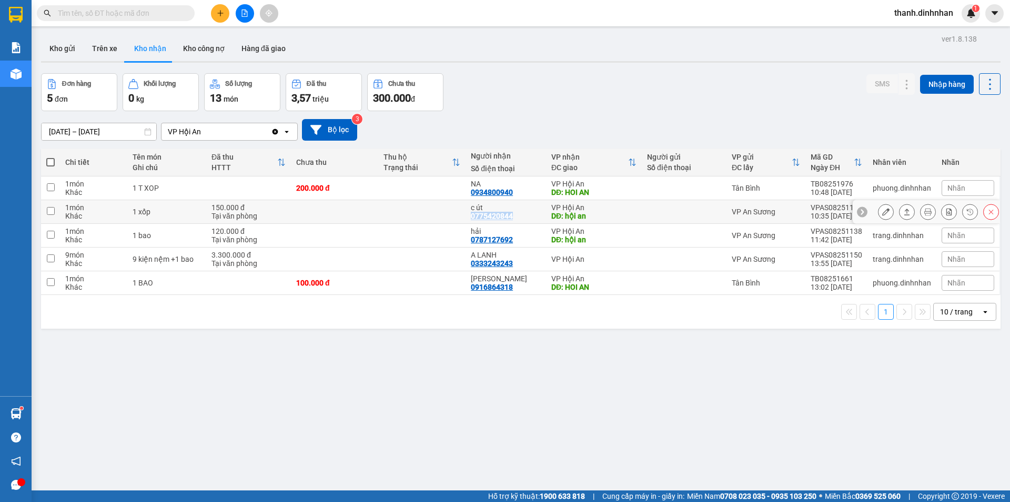
copy div "0775420844"
click at [499, 241] on div "0787127692" at bounding box center [492, 239] width 42 height 8
copy div "0787127692"
click at [502, 262] on div "0333243243" at bounding box center [492, 263] width 42 height 8
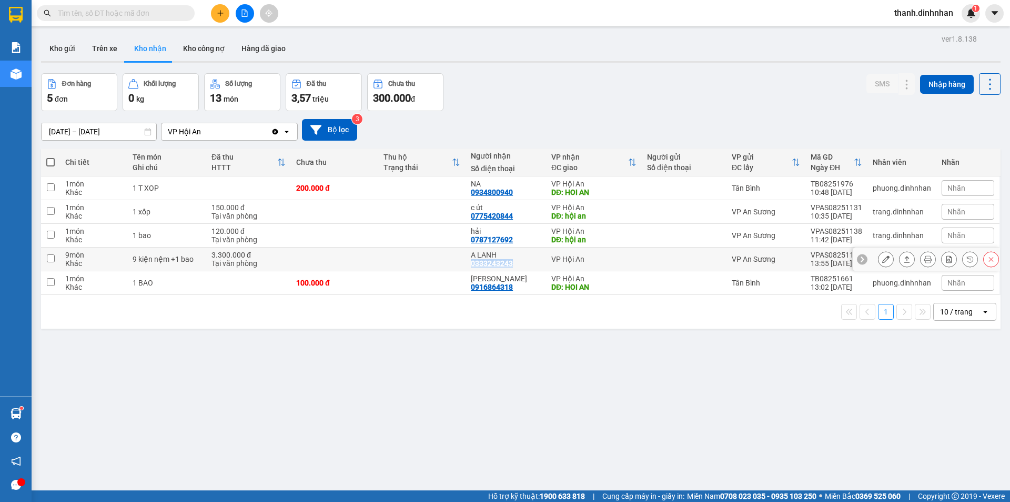
click at [502, 262] on div "0333243243" at bounding box center [492, 263] width 42 height 8
copy div "0333243243"
click at [107, 53] on button "Trên xe" at bounding box center [105, 48] width 42 height 25
type input "[DATE] – [DATE]"
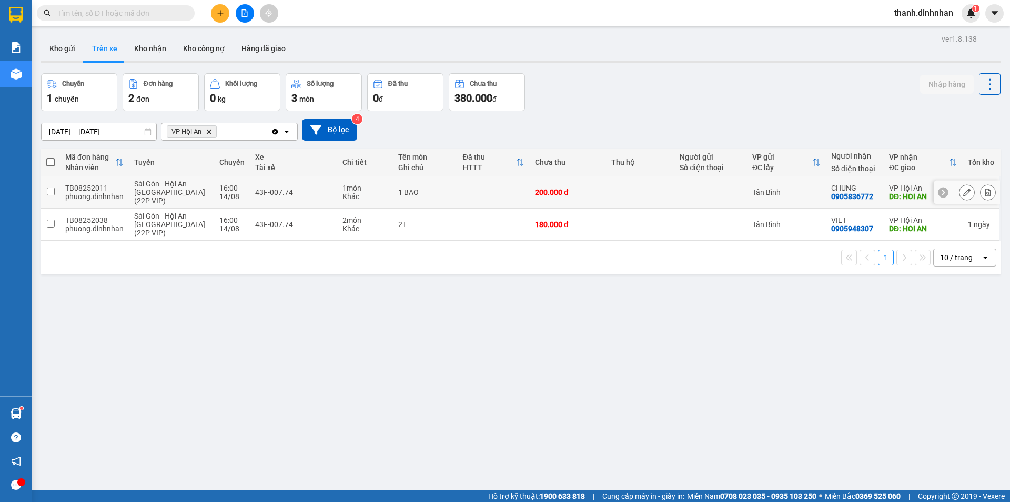
click at [860, 197] on div "0905836772" at bounding box center [853, 196] width 42 height 8
click at [852, 233] on div "0905948307" at bounding box center [853, 228] width 42 height 8
click at [68, 44] on button "Kho gửi" at bounding box center [62, 48] width 43 height 25
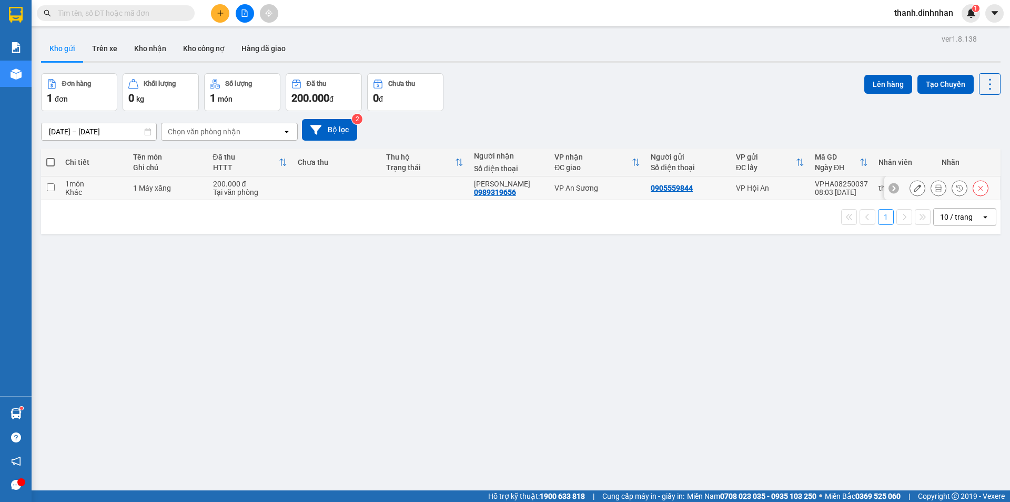
click at [493, 195] on div "0989319656" at bounding box center [495, 192] width 42 height 8
click at [474, 286] on div "ver 1.8.138 Kho gửi Trên xe Kho nhận Kho công nợ Hàng đã giao Đơn hàng 1 đơn Kh…" at bounding box center [521, 283] width 968 height 502
drag, startPoint x: 139, startPoint y: 51, endPoint x: 104, endPoint y: 54, distance: 35.4
click at [138, 51] on button "Kho nhận" at bounding box center [150, 48] width 49 height 25
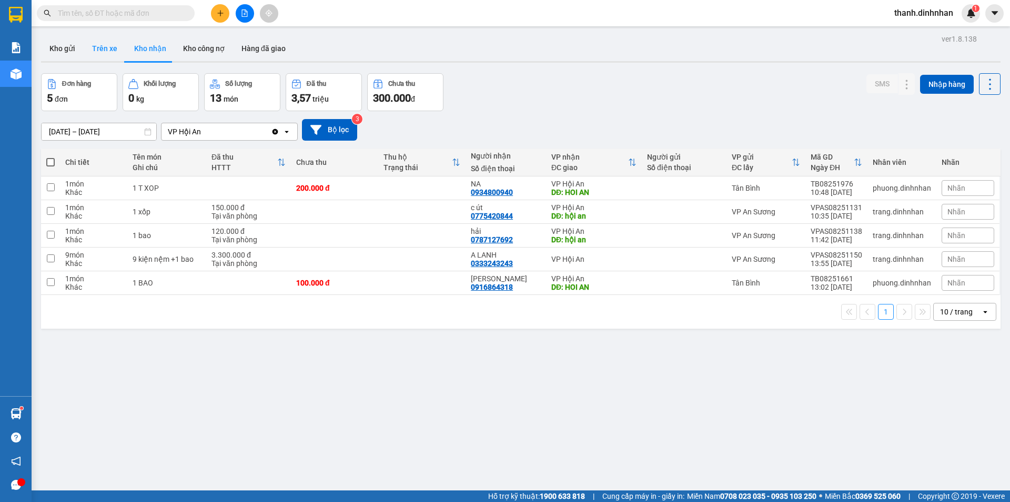
click at [113, 52] on button "Trên xe" at bounding box center [105, 48] width 42 height 25
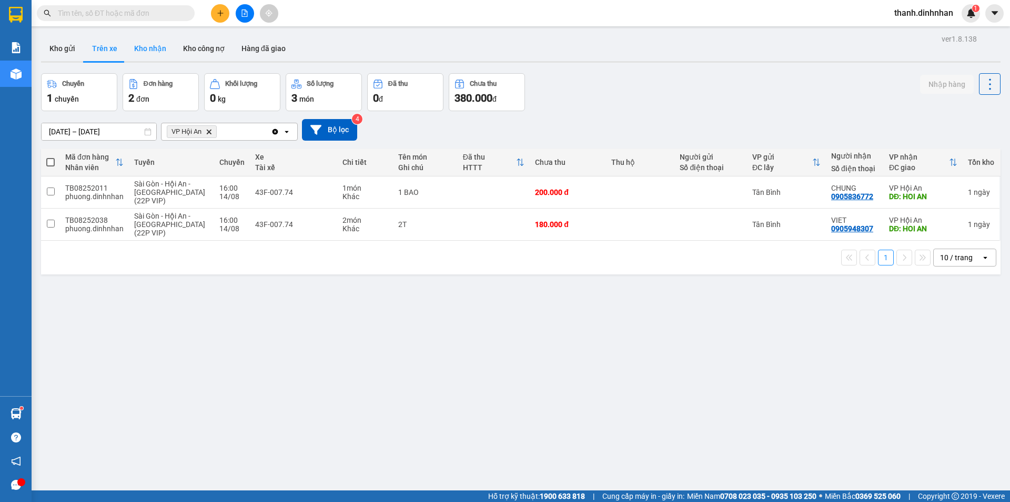
click at [150, 55] on button "Kho nhận" at bounding box center [150, 48] width 49 height 25
type input "[DATE] – [DATE]"
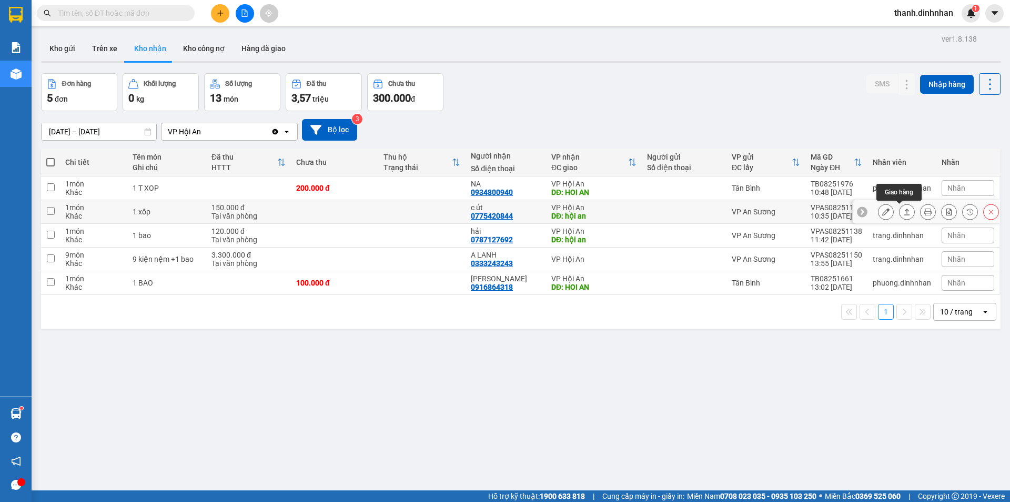
click at [904, 214] on icon at bounding box center [907, 211] width 7 height 7
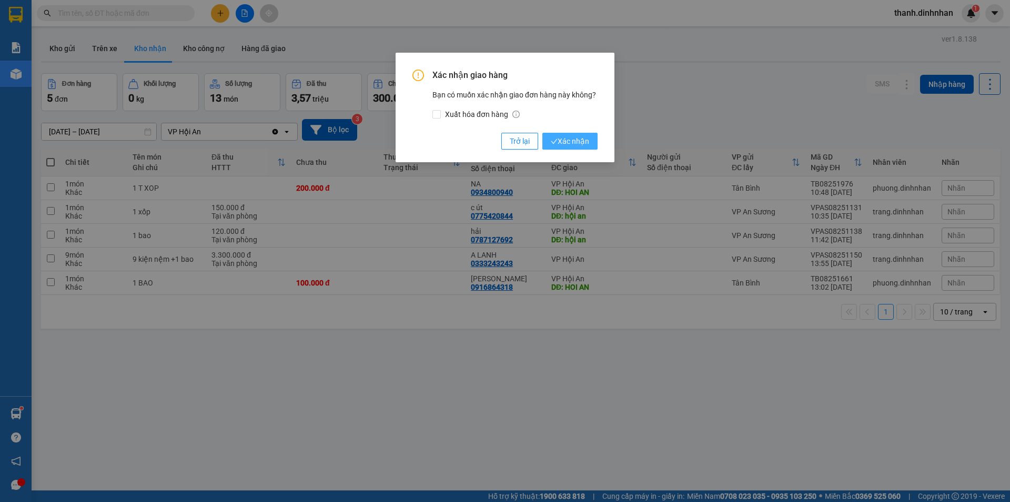
click at [589, 142] on span "Xác nhận" at bounding box center [570, 141] width 38 height 12
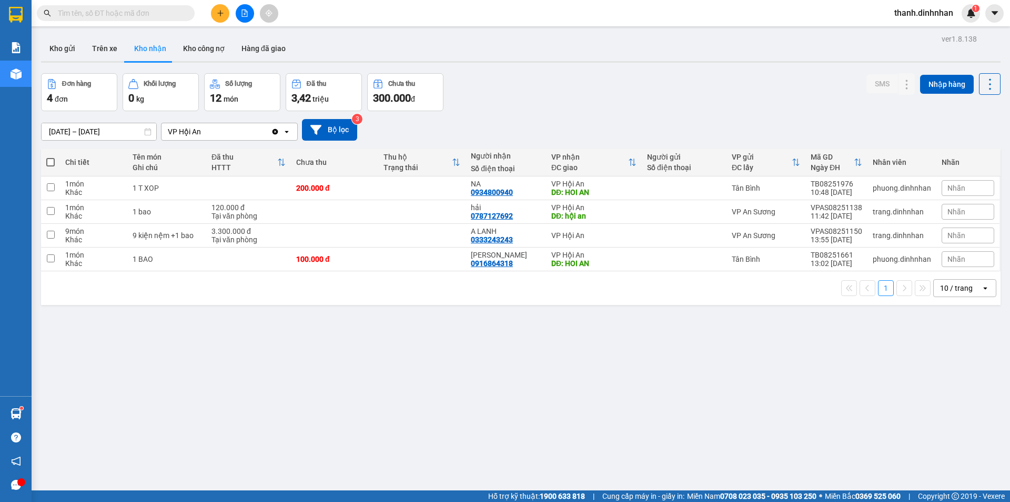
click at [346, 428] on div "ver 1.8.138 Kho gửi Trên xe Kho nhận Kho công nợ Hàng đã giao Đơn hàng 4 đơn Kh…" at bounding box center [521, 283] width 968 height 502
click at [493, 238] on div "0333243243" at bounding box center [492, 239] width 42 height 8
click at [143, 22] on div "Kết quả tìm kiếm ( 16 ) Bộ lọc Mã ĐH Trạng thái Món hàng Thu hộ Tổng cước Chưa …" at bounding box center [102, 13] width 205 height 18
click at [143, 13] on input "text" at bounding box center [120, 13] width 124 height 12
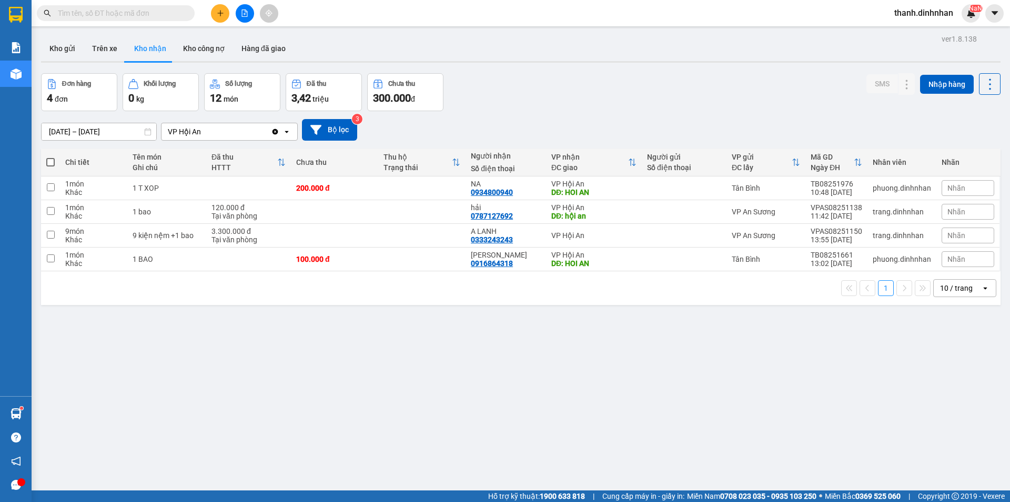
paste input "0333243243"
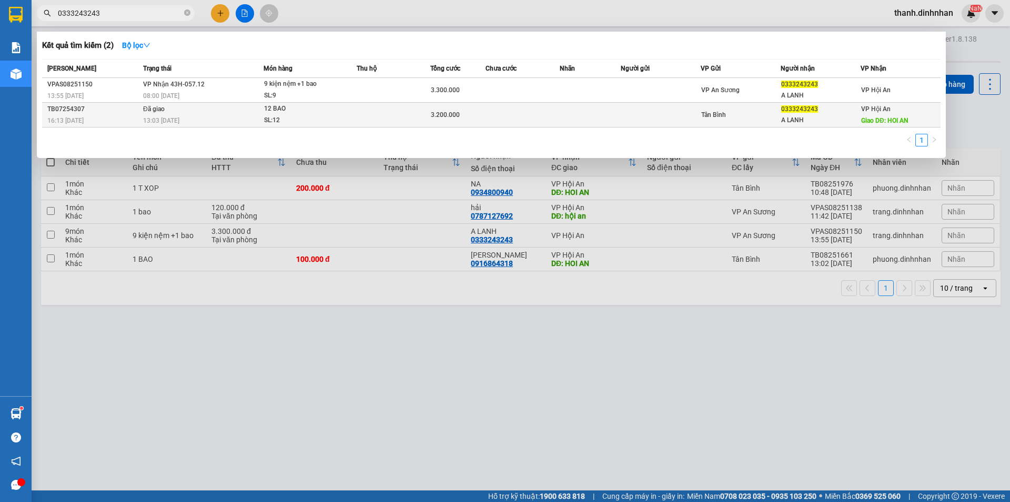
type input "0333243243"
click at [524, 116] on td at bounding box center [523, 115] width 74 height 25
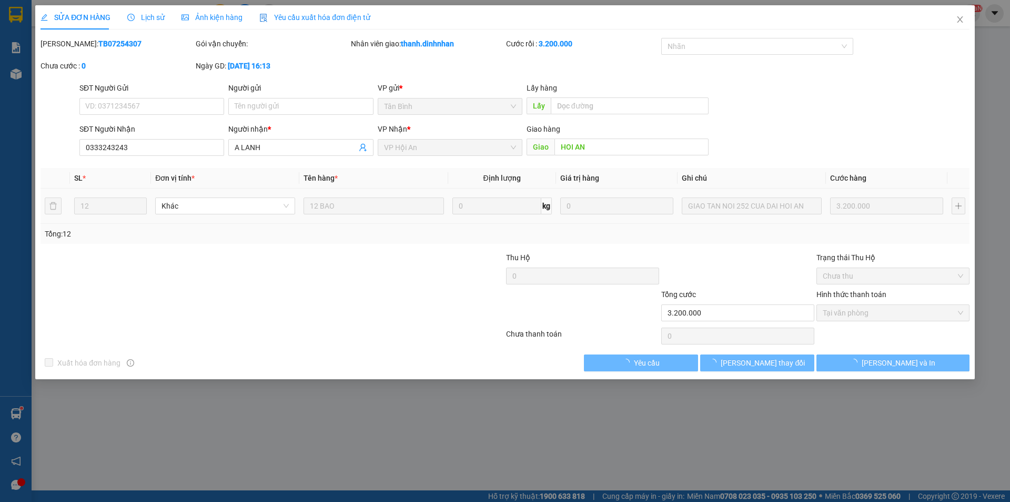
type input "0333243243"
type input "A LANH"
type input "HOI AN"
type input "3.200.000"
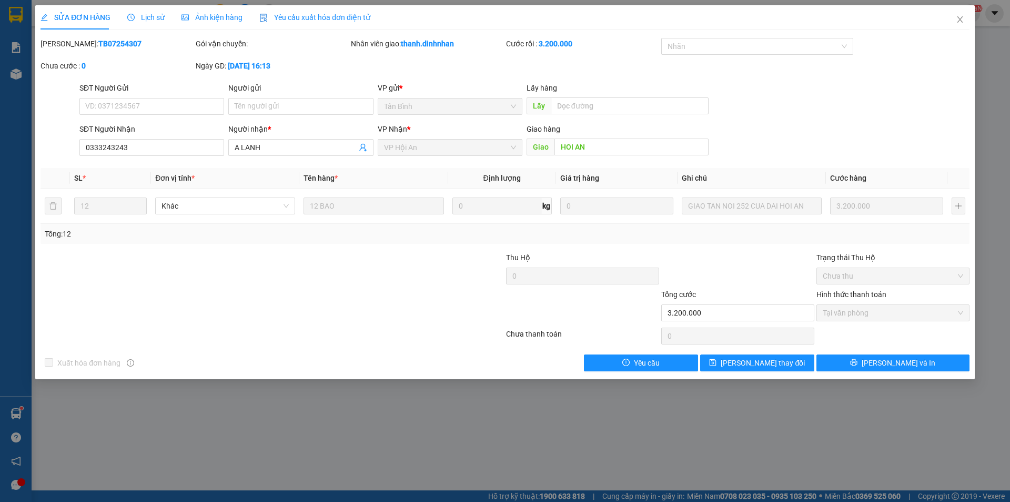
click at [142, 19] on span "Lịch sử" at bounding box center [145, 17] width 37 height 8
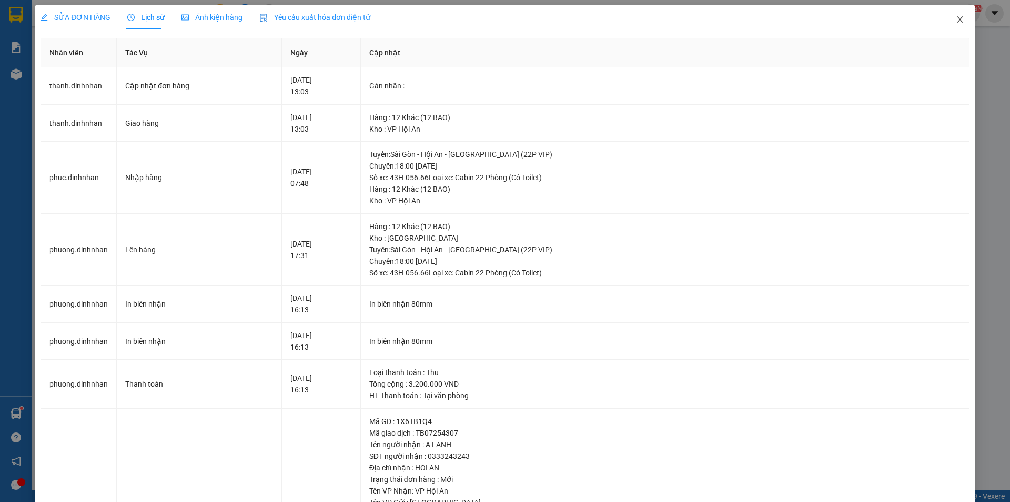
click at [957, 18] on icon "close" at bounding box center [960, 19] width 6 height 6
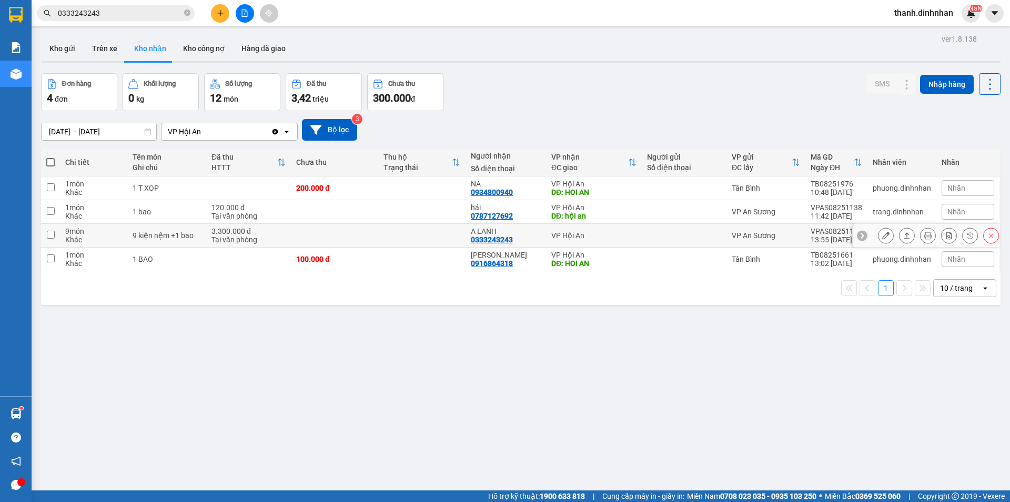
click at [487, 241] on div "0333243243" at bounding box center [492, 239] width 42 height 8
click at [186, 13] on icon "close-circle" at bounding box center [187, 12] width 6 height 6
click at [144, 13] on input "text" at bounding box center [120, 13] width 124 height 12
paste input "0333243243"
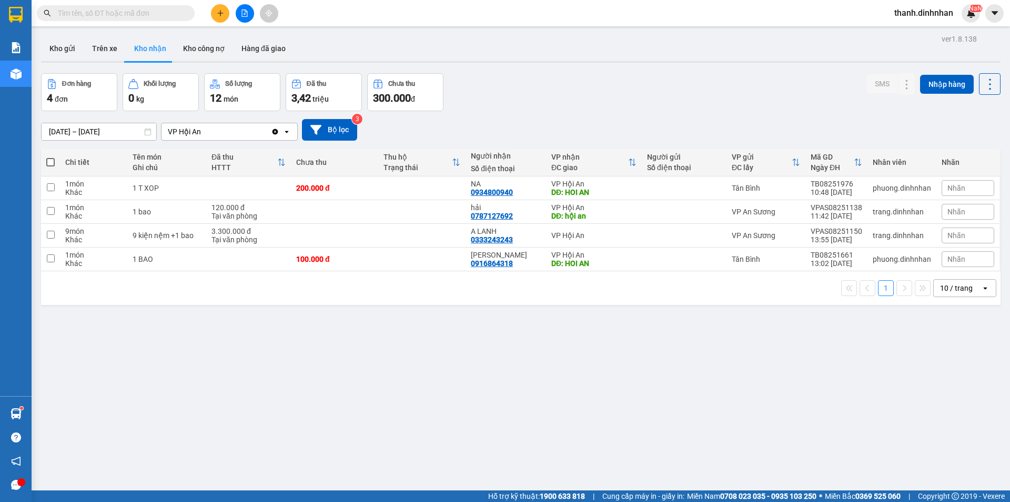
type input "0333243243"
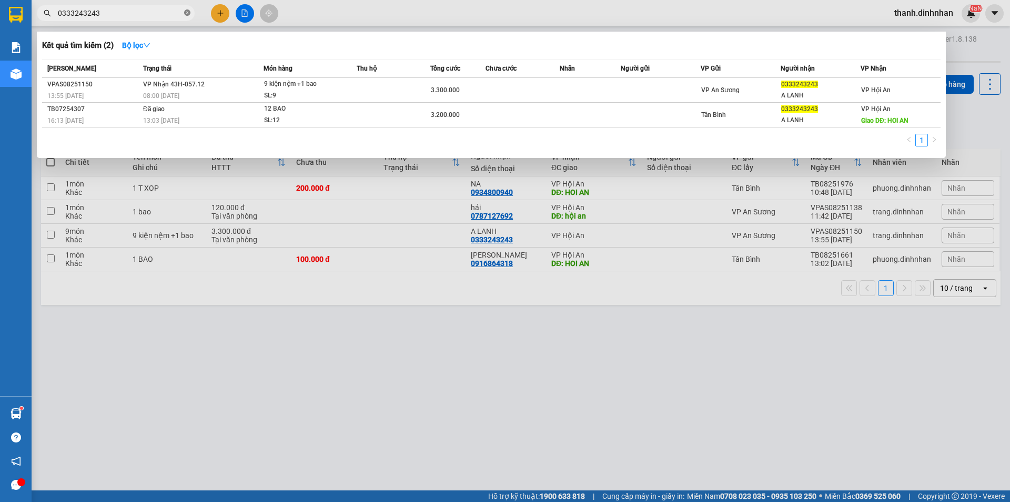
click at [186, 12] on icon "close-circle" at bounding box center [187, 12] width 6 height 6
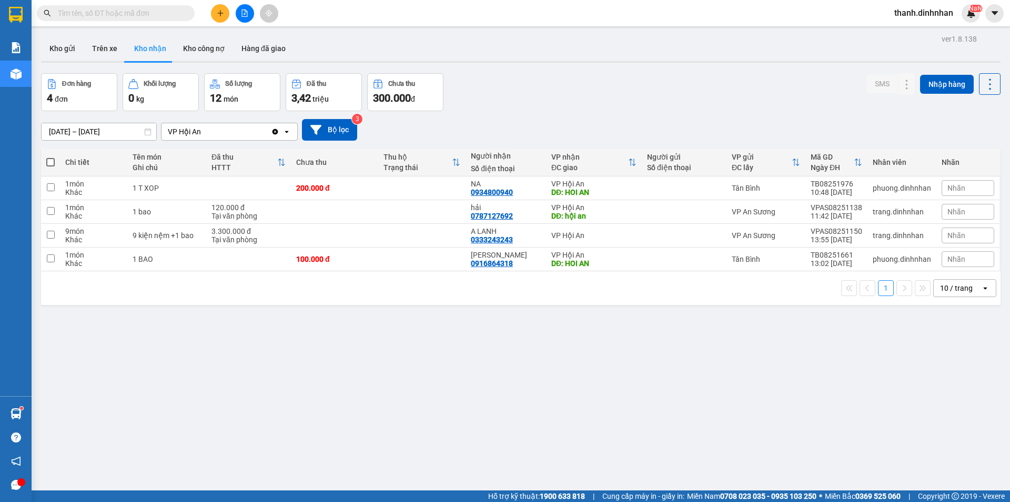
click at [462, 352] on div "ver 1.8.138 Kho gửi Trên xe Kho nhận Kho công nợ Hàng đã giao Đơn hàng 4 đơn Kh…" at bounding box center [521, 283] width 968 height 502
drag, startPoint x: 176, startPoint y: 397, endPoint x: 179, endPoint y: 377, distance: 19.8
click at [177, 392] on div "ver 1.8.138 Kho gửi Trên xe Kho nhận Kho công nợ Hàng đã giao Đơn hàng 4 đơn Kh…" at bounding box center [521, 283] width 968 height 502
click at [109, 47] on button "Trên xe" at bounding box center [105, 48] width 42 height 25
type input "[DATE] – [DATE]"
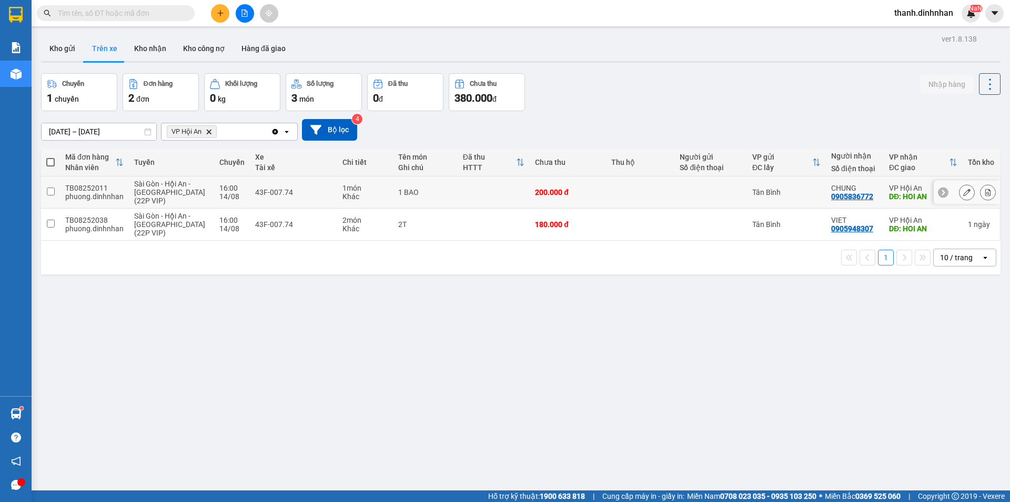
click at [49, 189] on input "checkbox" at bounding box center [51, 191] width 8 height 8
checkbox input "true"
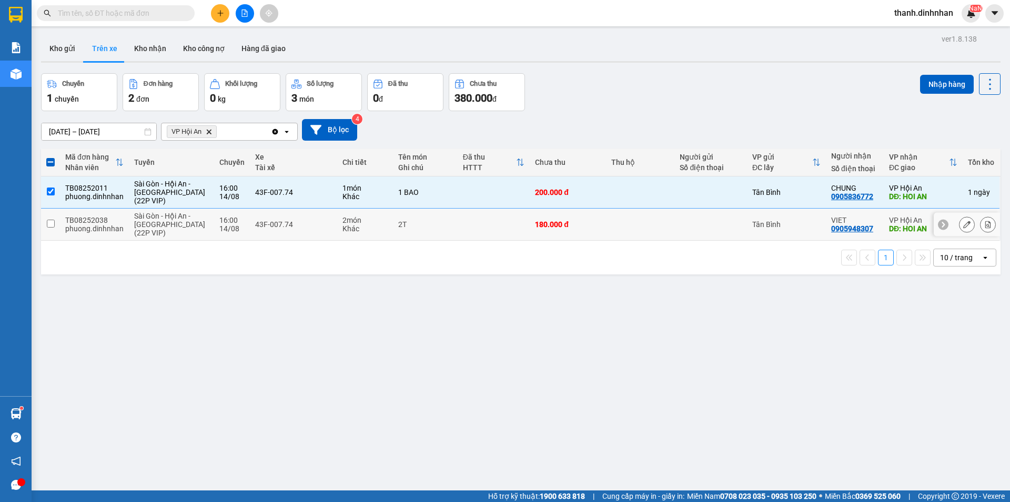
click at [56, 223] on td at bounding box center [50, 224] width 19 height 32
checkbox input "true"
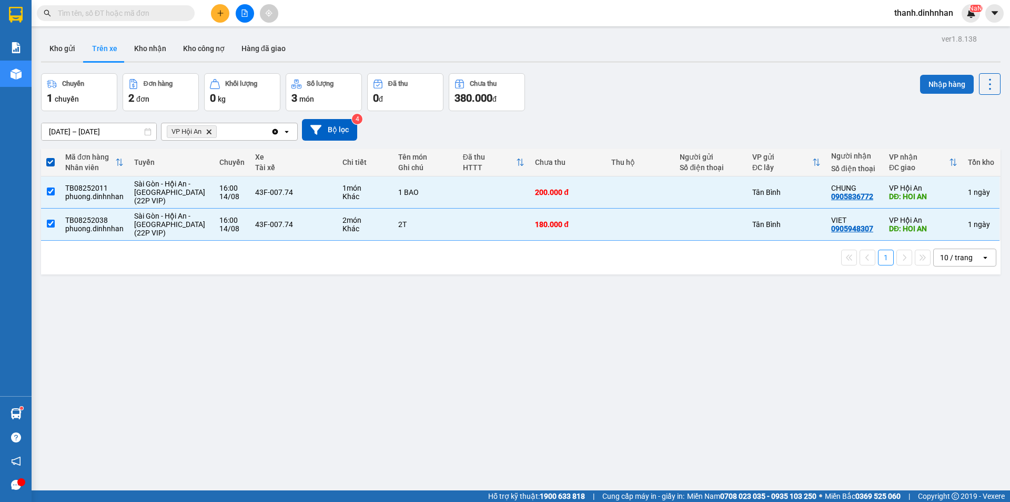
click at [938, 80] on button "Nhập hàng" at bounding box center [947, 84] width 54 height 19
checkbox input "false"
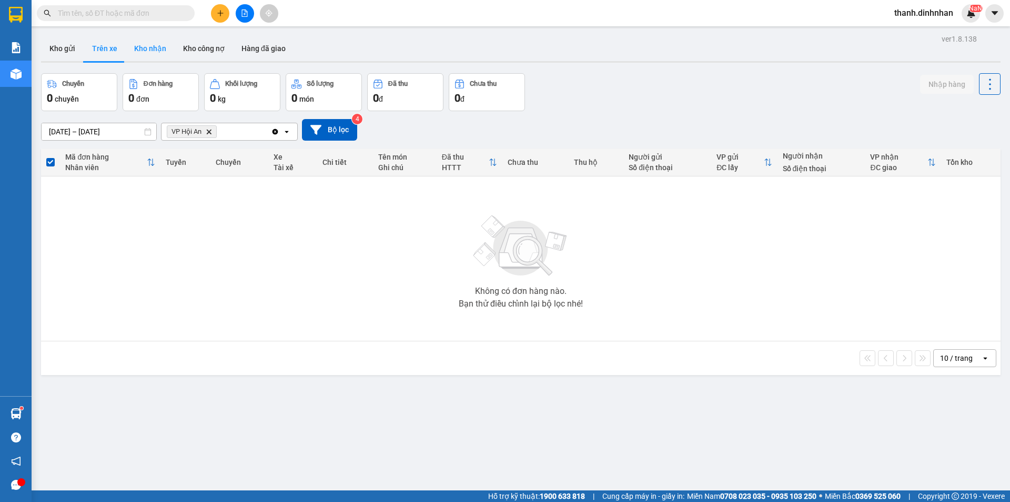
click at [154, 53] on button "Kho nhận" at bounding box center [150, 48] width 49 height 25
type input "[DATE] – [DATE]"
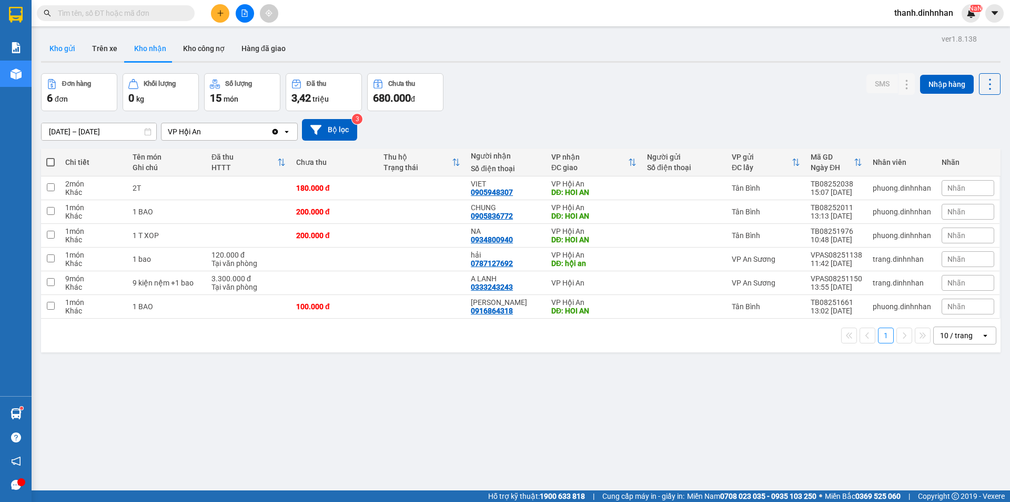
click at [65, 52] on button "Kho gửi" at bounding box center [62, 48] width 43 height 25
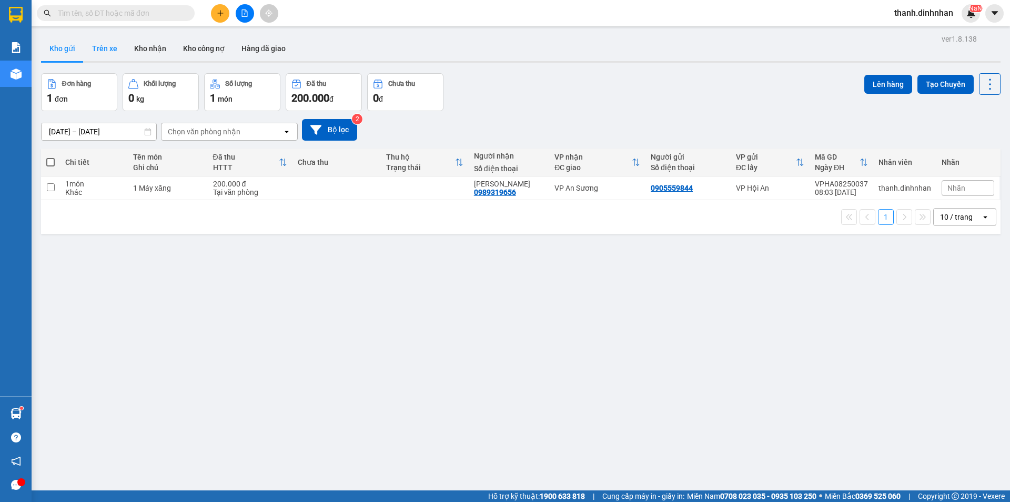
click at [98, 52] on button "Trên xe" at bounding box center [105, 48] width 42 height 25
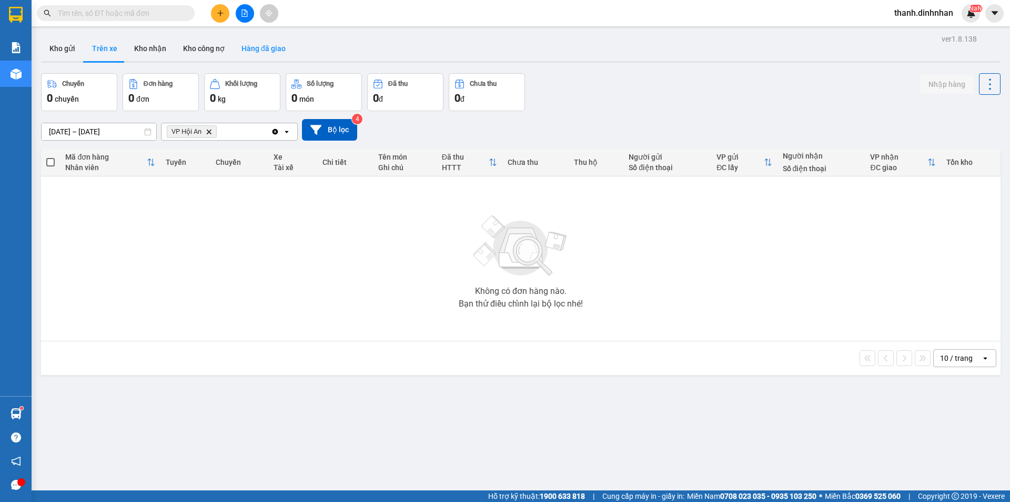
click at [263, 50] on button "Hàng đã giao" at bounding box center [263, 48] width 61 height 25
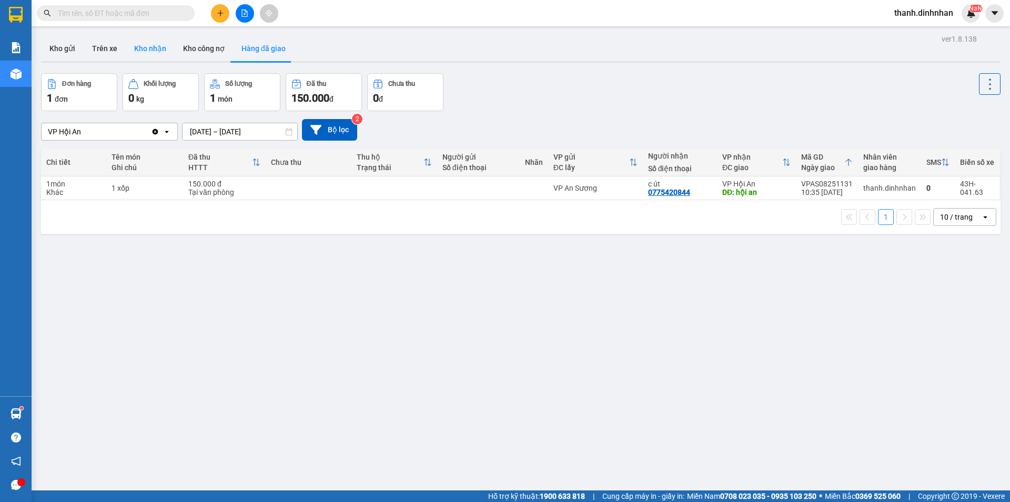
click at [153, 58] on button "Kho nhận" at bounding box center [150, 48] width 49 height 25
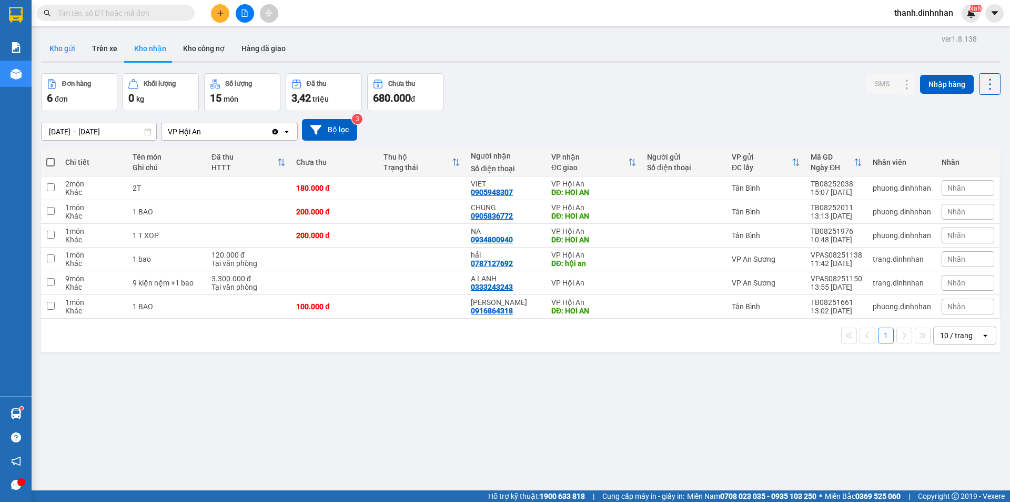
click at [73, 47] on button "Kho gửi" at bounding box center [62, 48] width 43 height 25
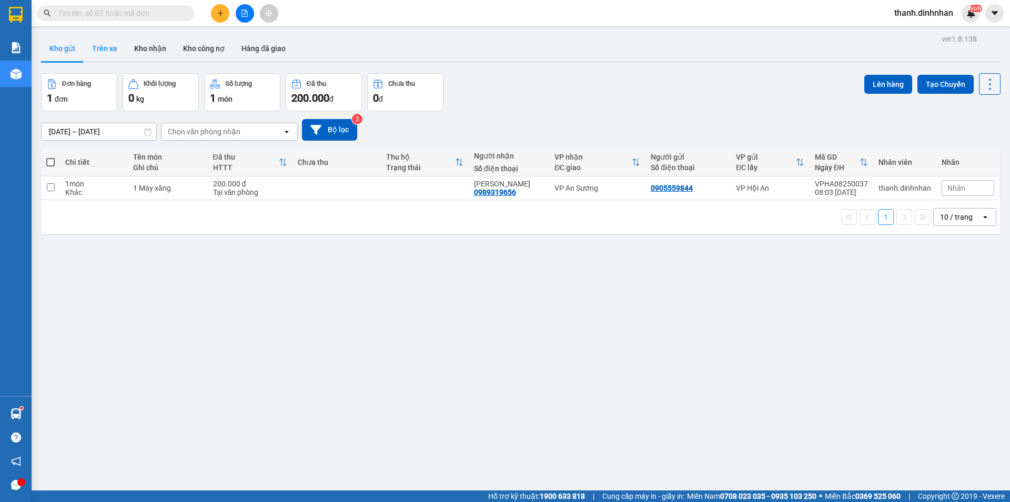
click at [95, 46] on button "Trên xe" at bounding box center [105, 48] width 42 height 25
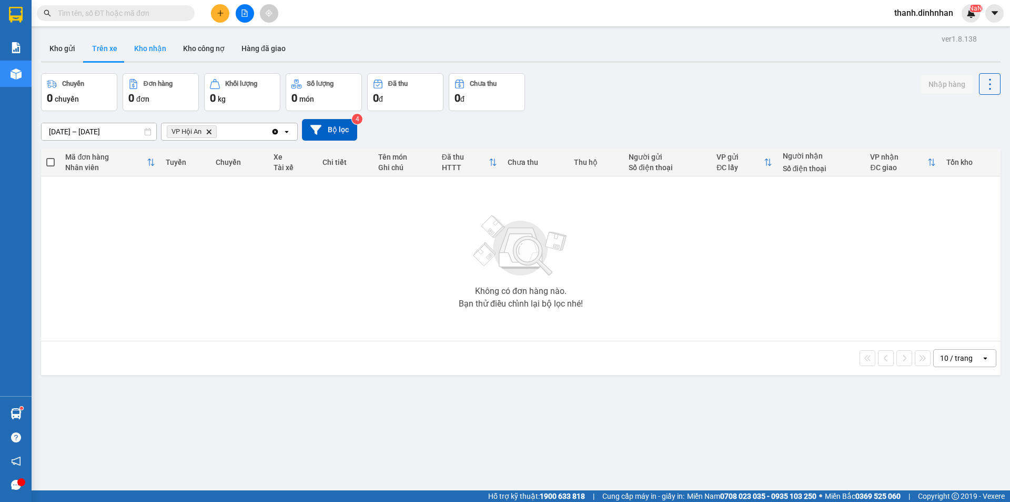
click at [146, 52] on button "Kho nhận" at bounding box center [150, 48] width 49 height 25
type input "[DATE] – [DATE]"
